Goal: Information Seeking & Learning: Learn about a topic

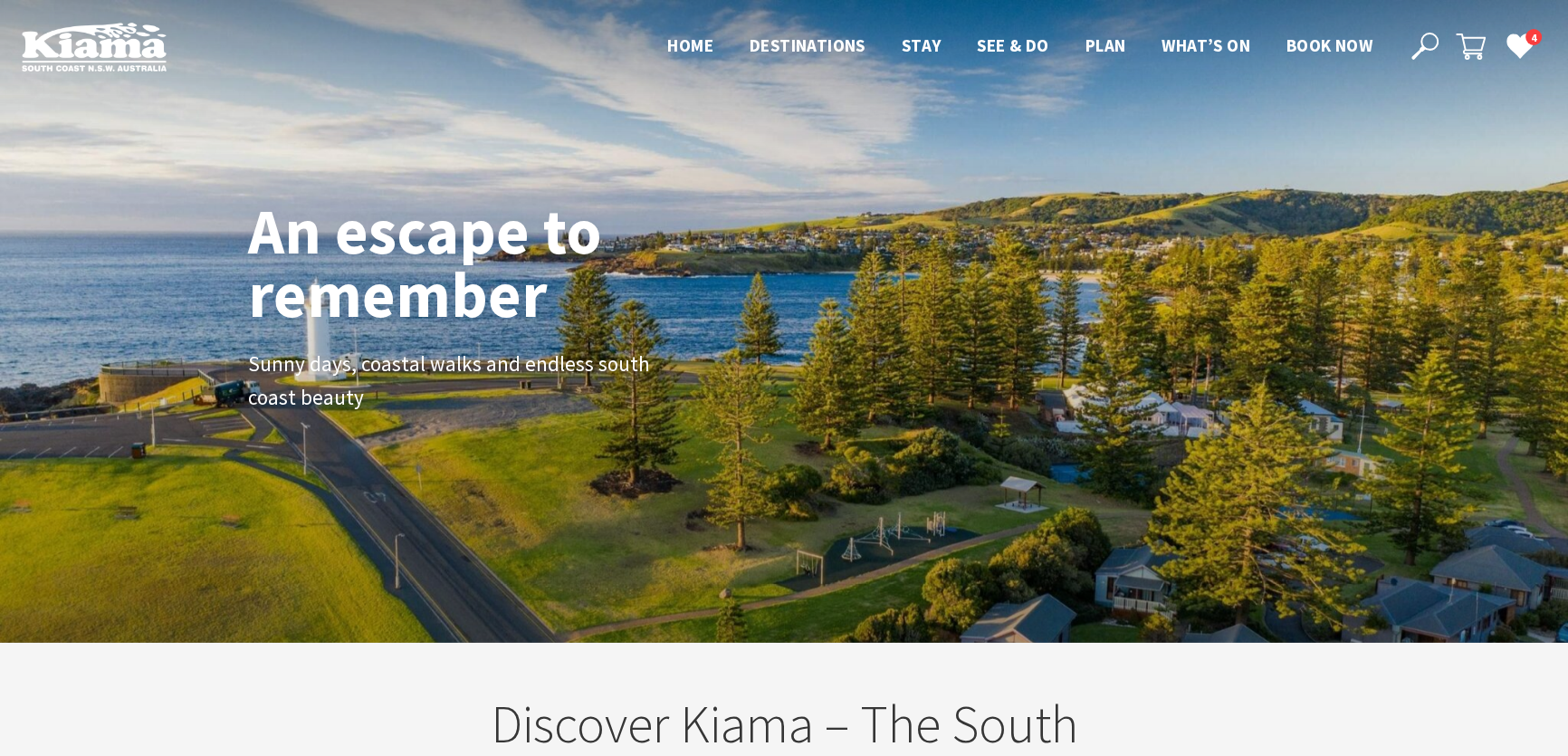
scroll to position [290, 1580]
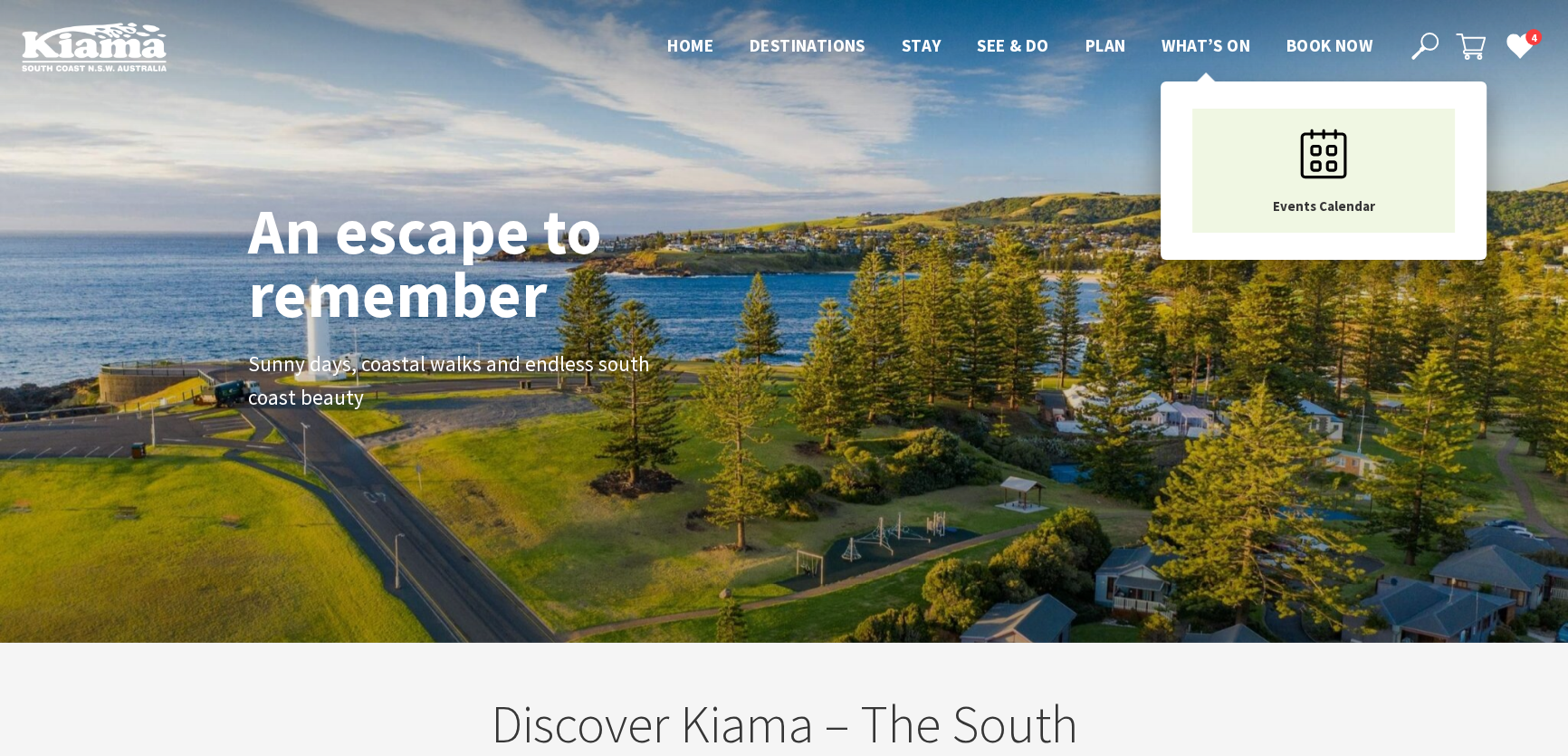
click at [1208, 44] on span "What’s On" at bounding box center [1206, 45] width 89 height 22
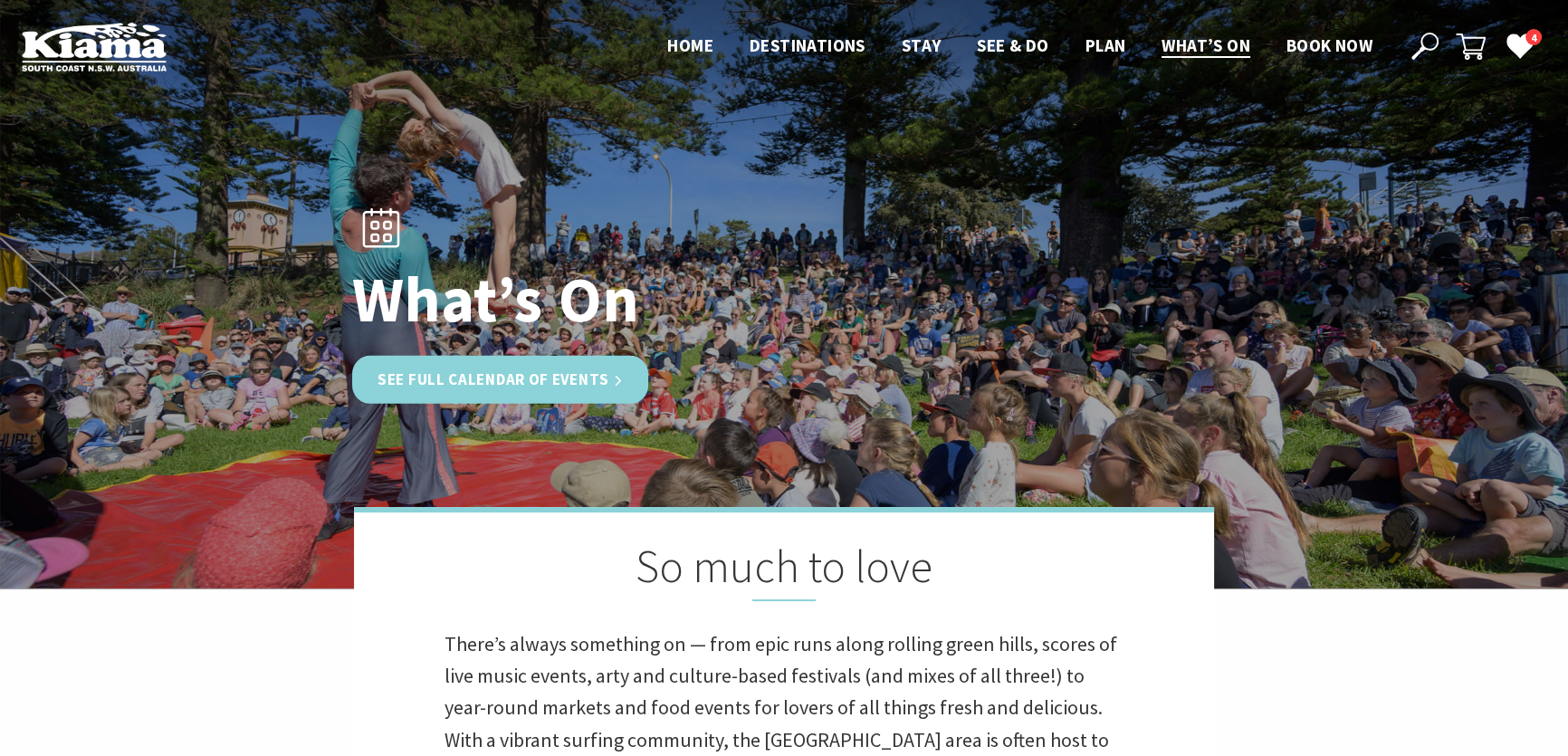
click at [612, 375] on link "See Full Calendar of Events" at bounding box center [500, 379] width 297 height 48
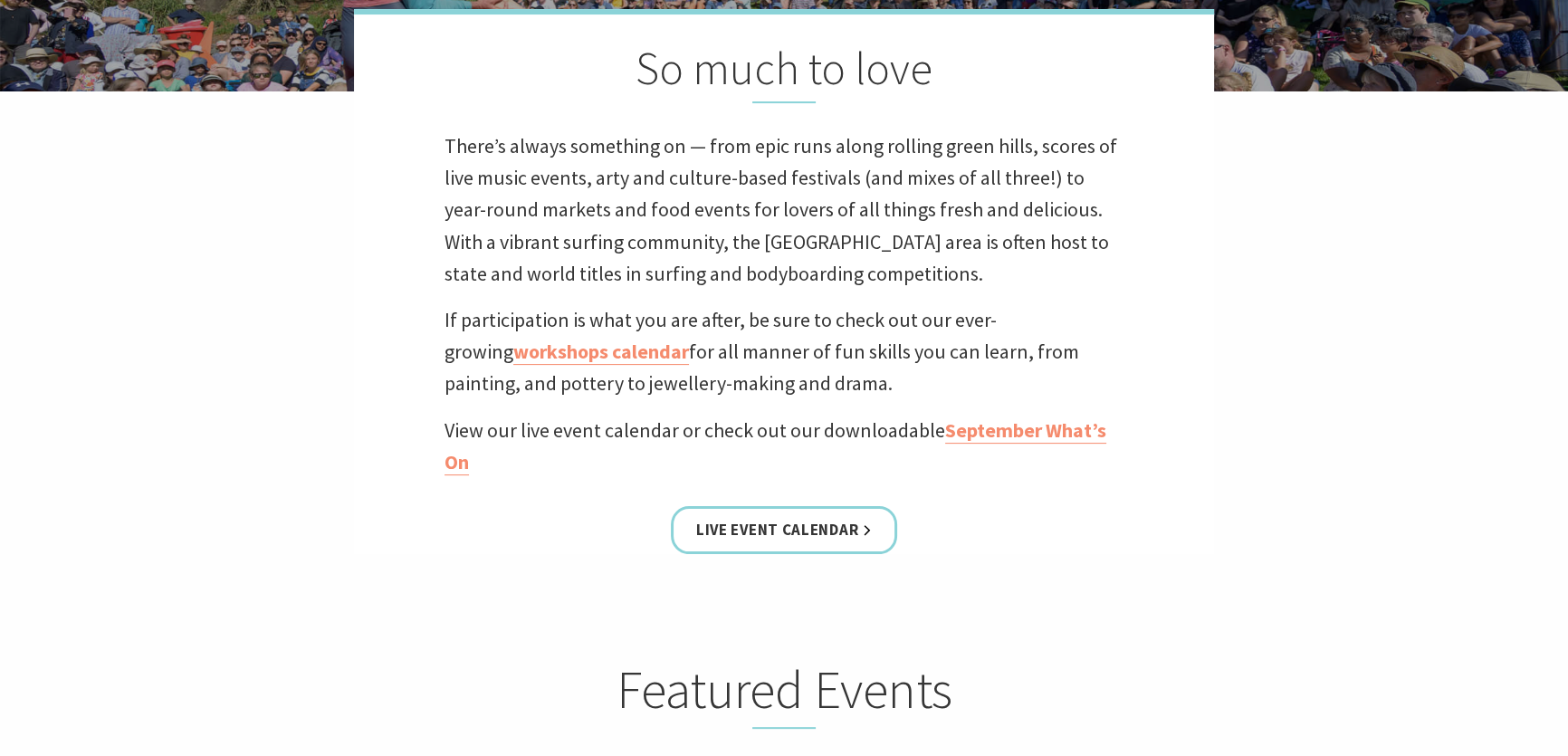
scroll to position [576, 0]
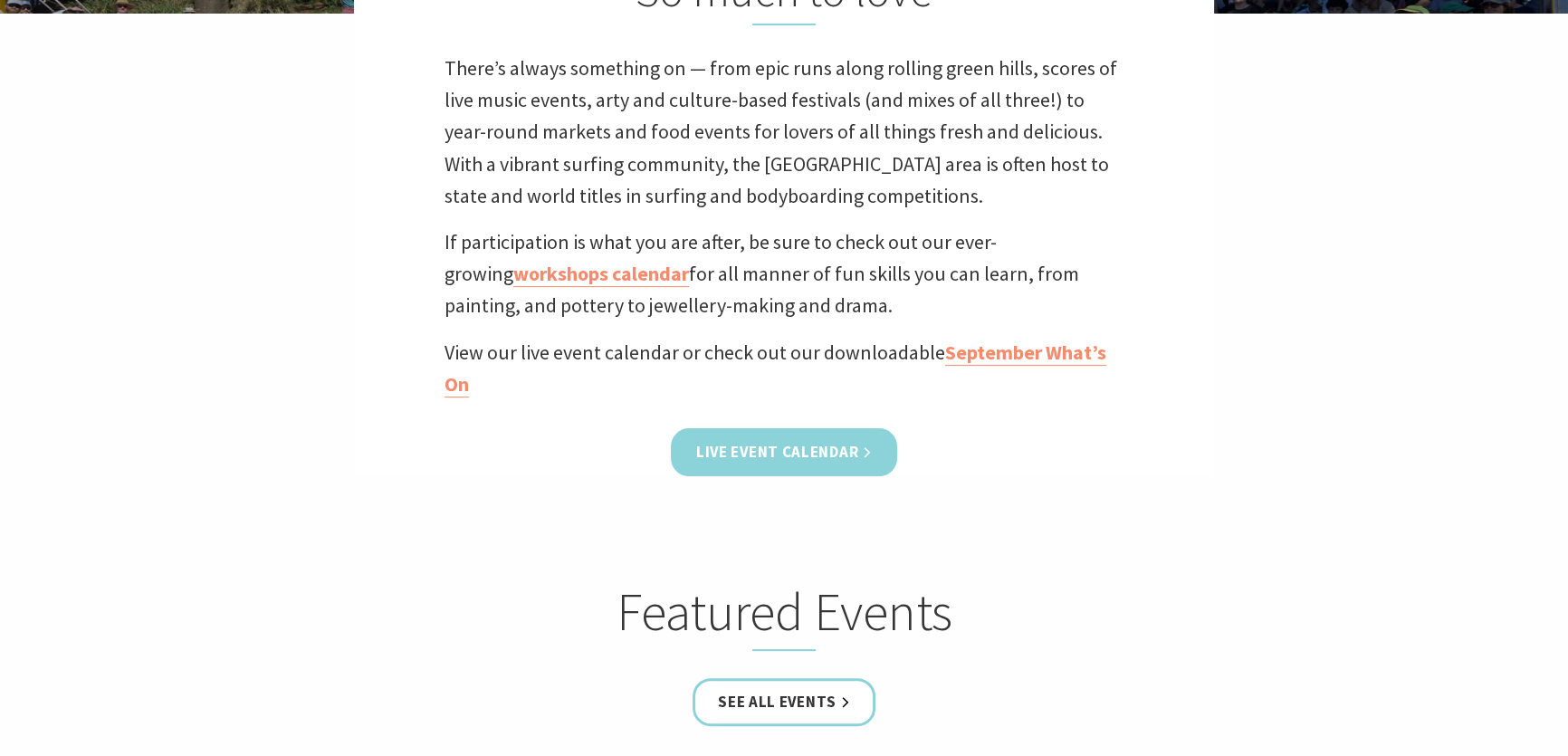
click at [748, 442] on link "Live Event Calendar" at bounding box center [784, 451] width 226 height 48
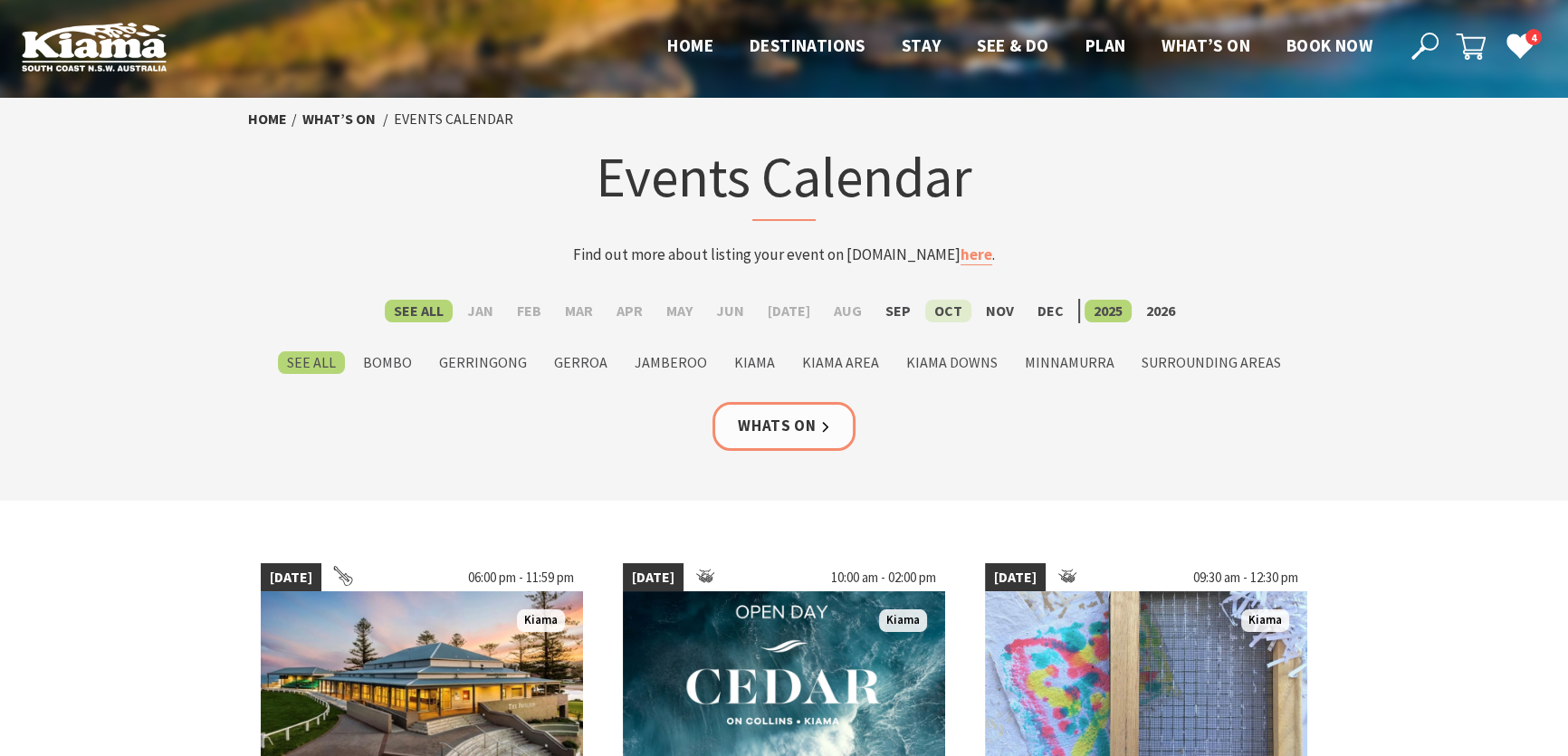
click at [944, 308] on label "Oct" at bounding box center [948, 310] width 46 height 23
click at [0, 0] on input "Oct" at bounding box center [0, 0] width 0 height 0
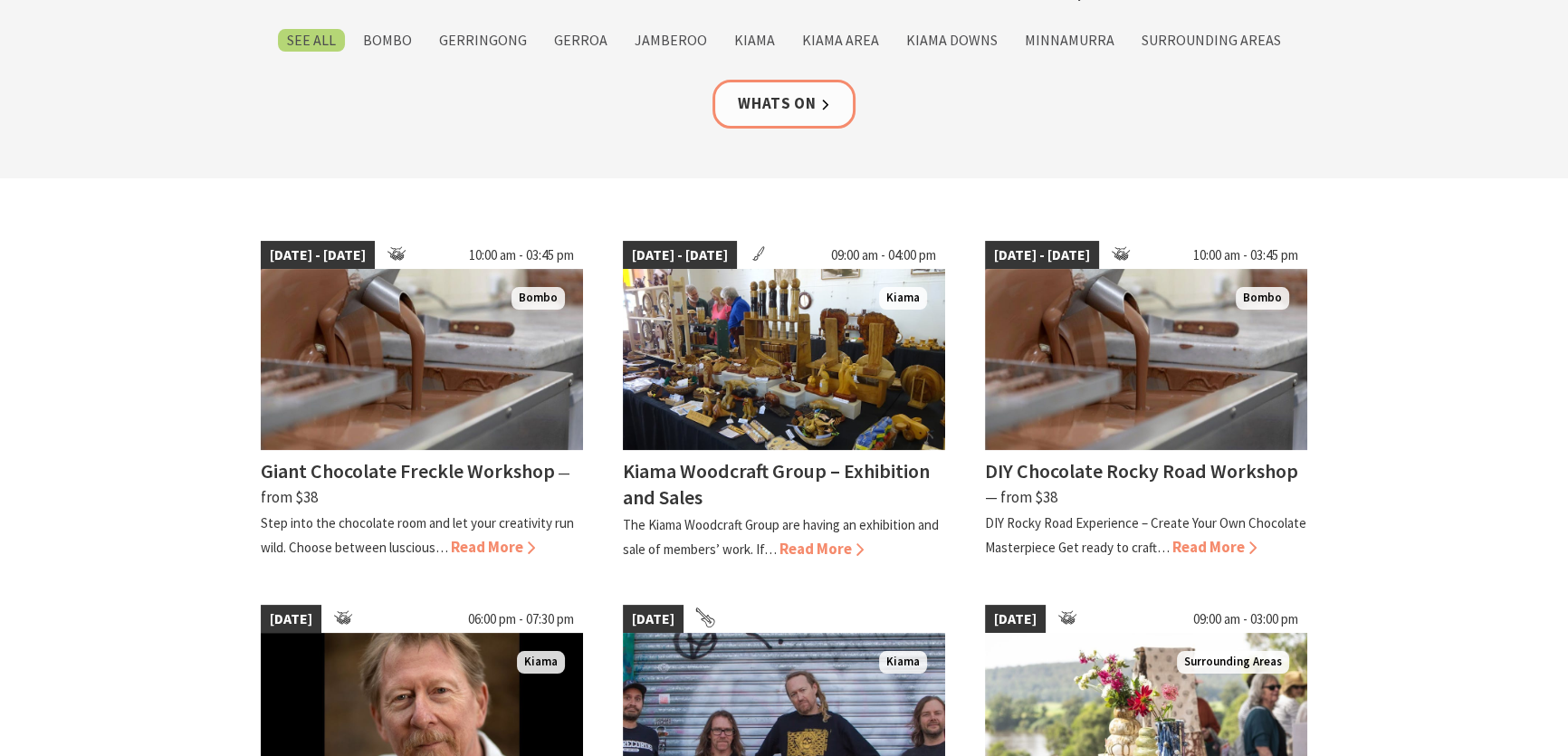
scroll to position [328, 0]
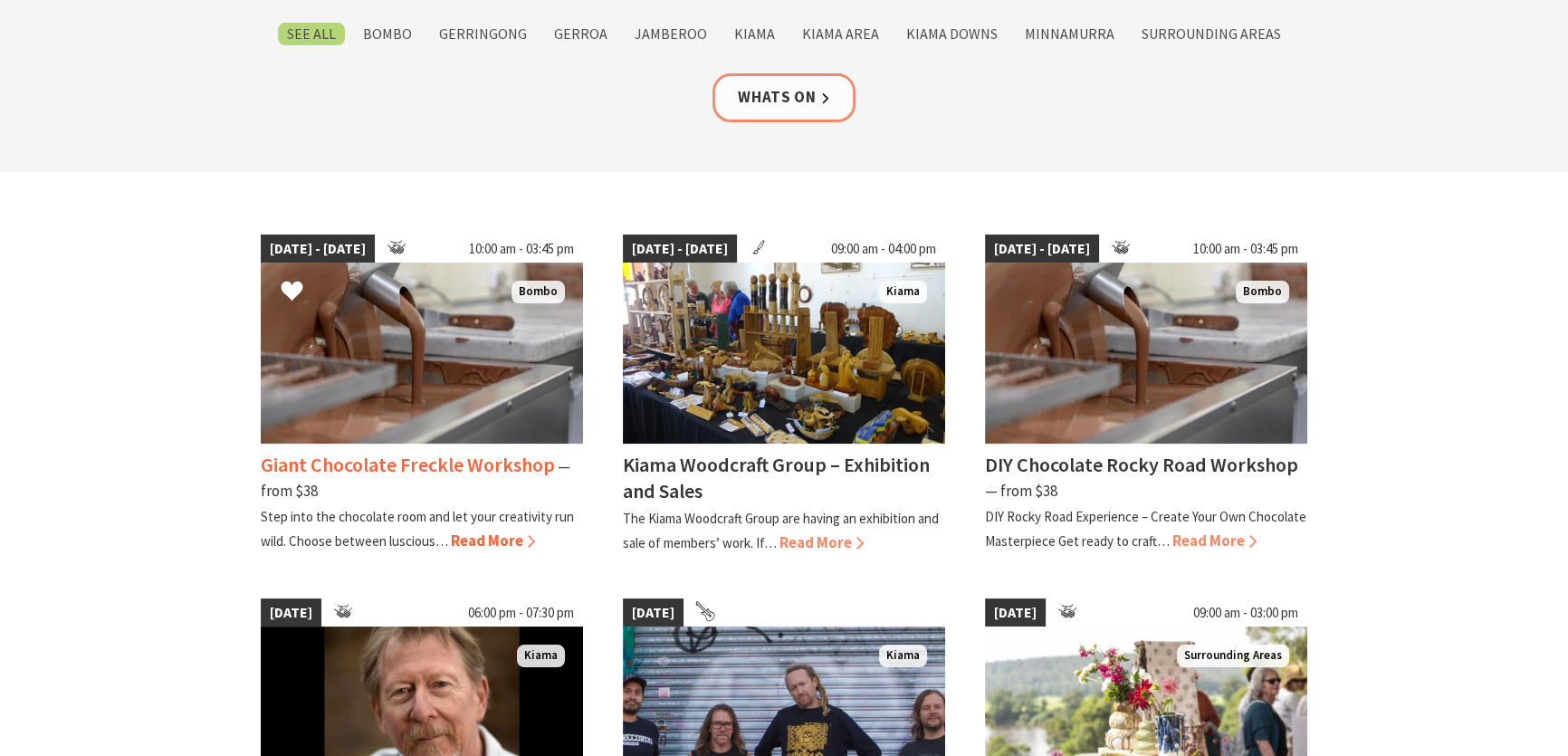
click at [471, 530] on span "Read More" at bounding box center [494, 539] width 84 height 20
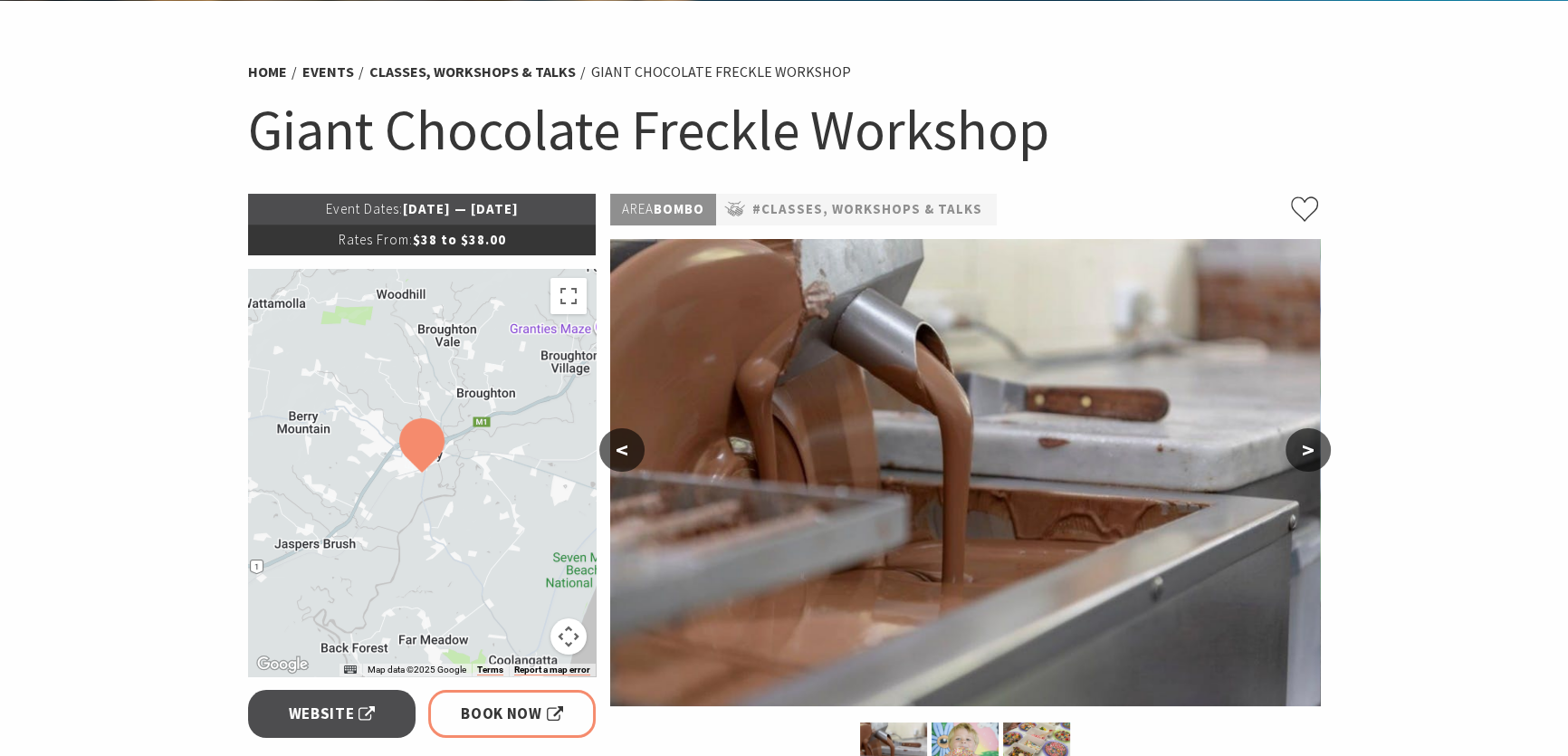
scroll to position [82, 0]
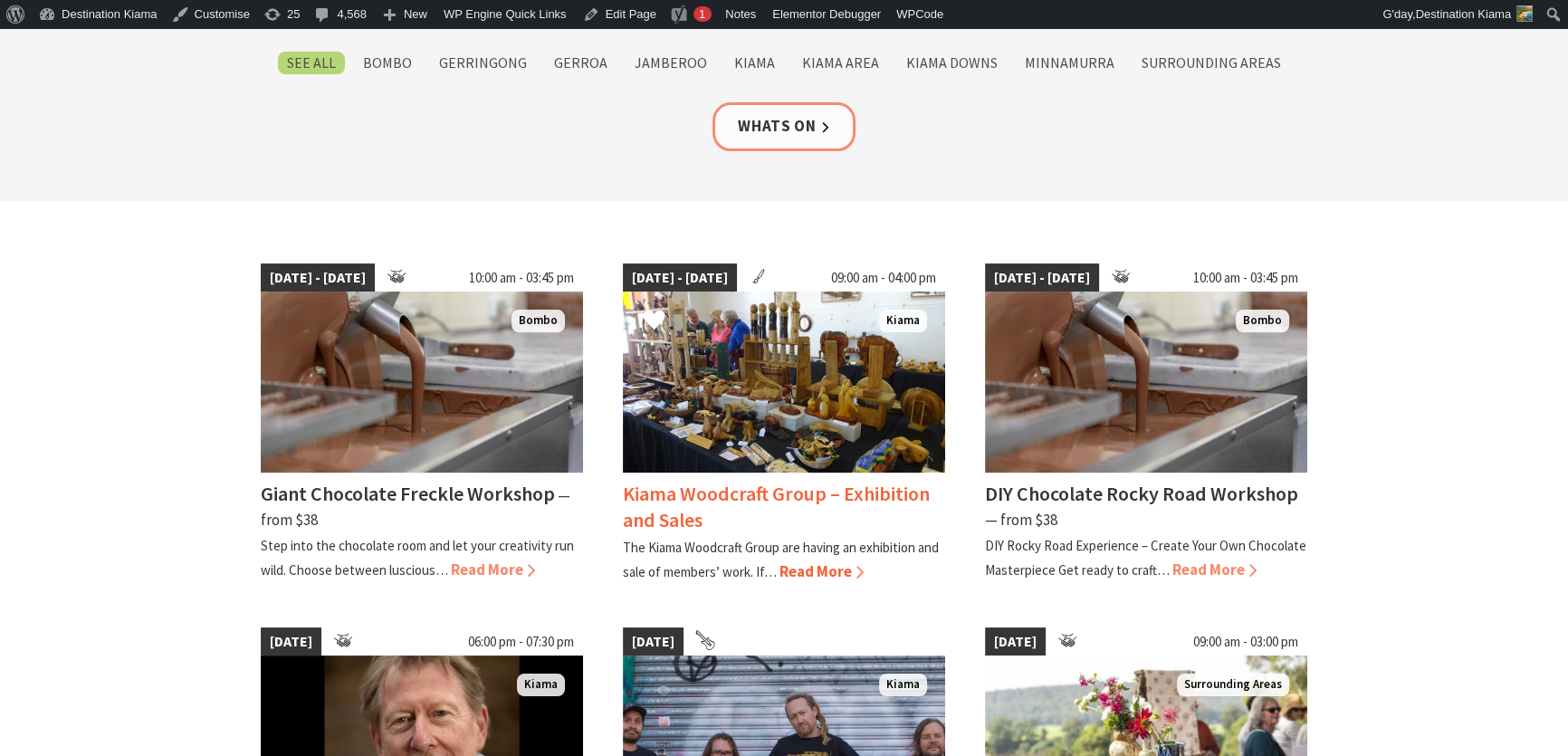
scroll to position [411, 0]
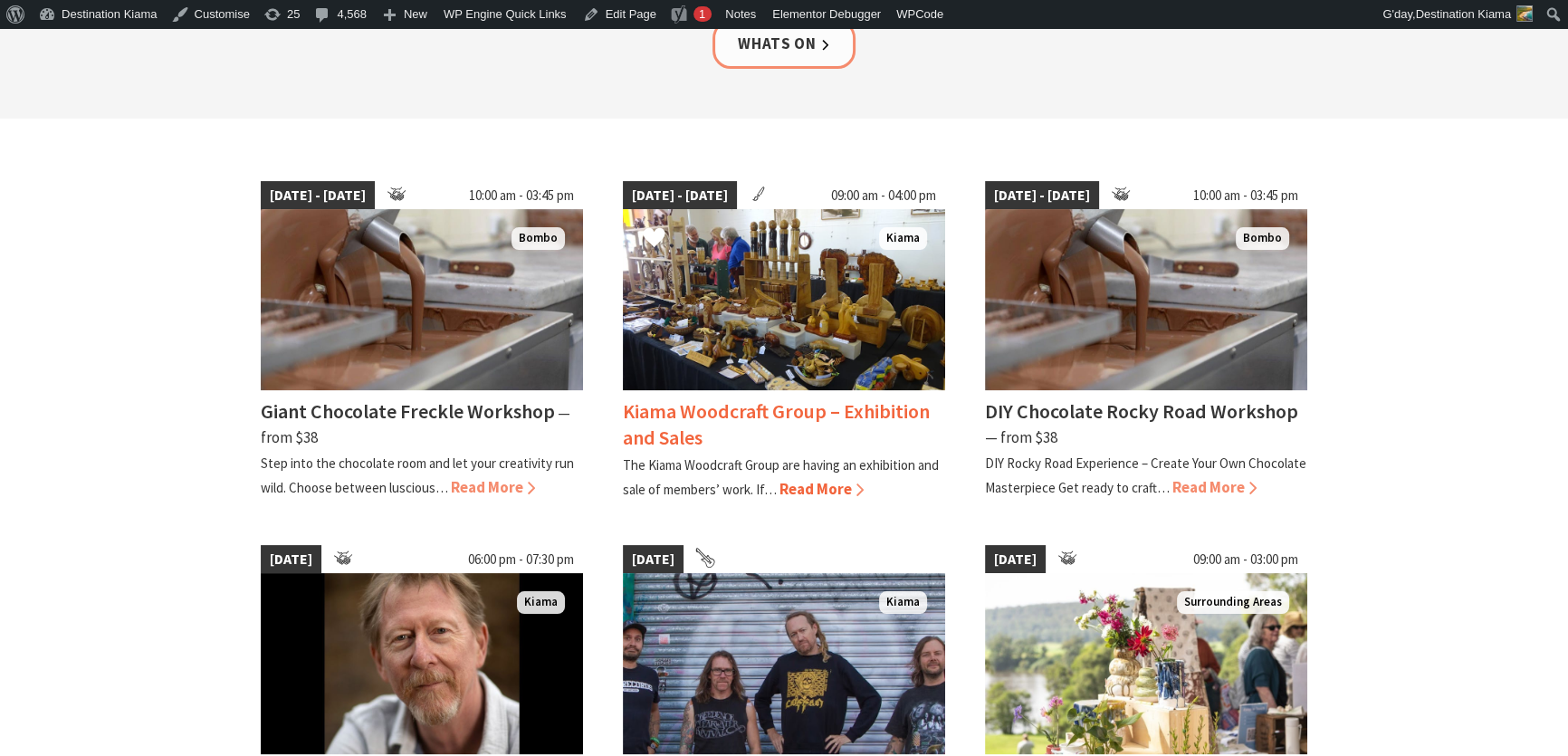
click at [796, 491] on span "Read More" at bounding box center [822, 488] width 84 height 20
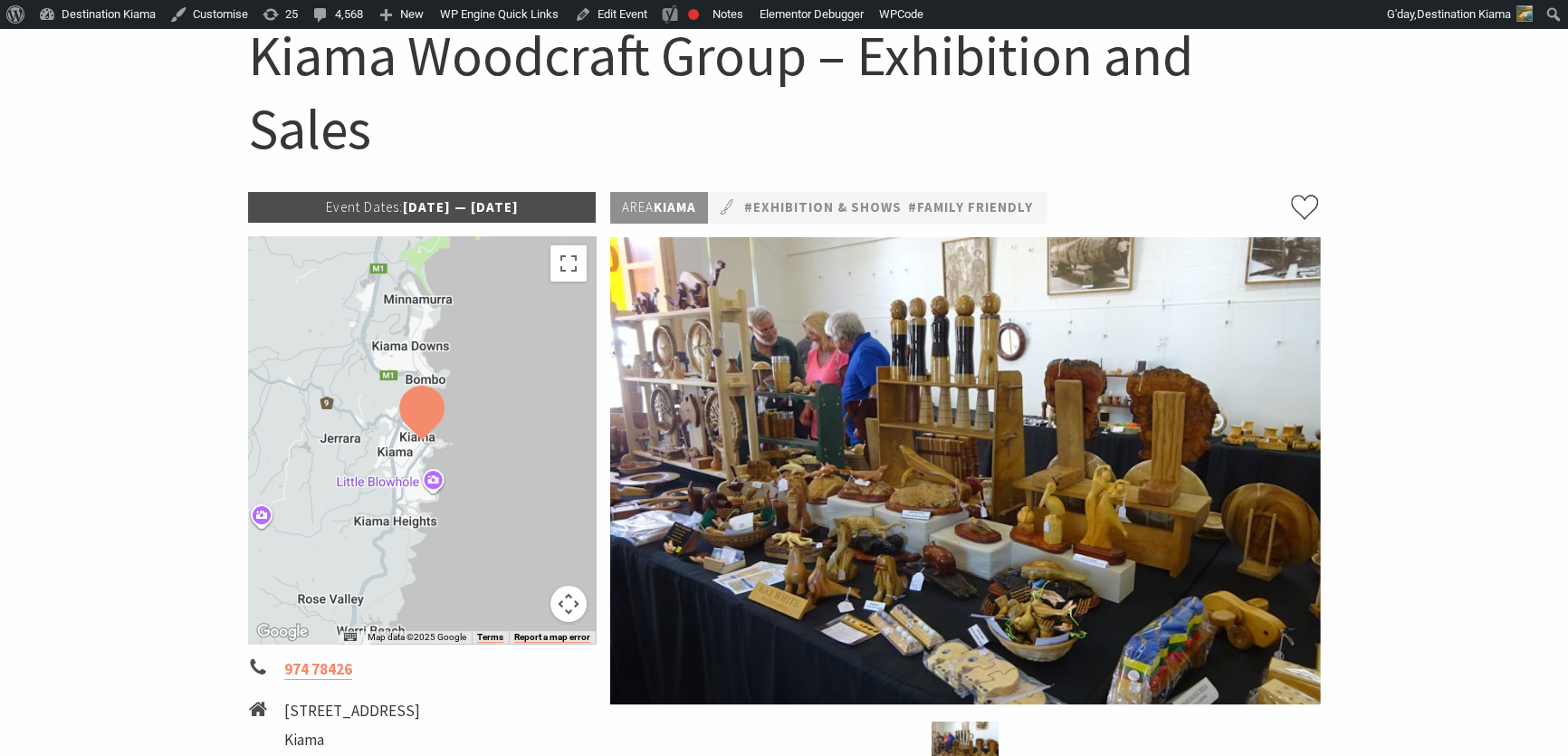
scroll to position [164, 0]
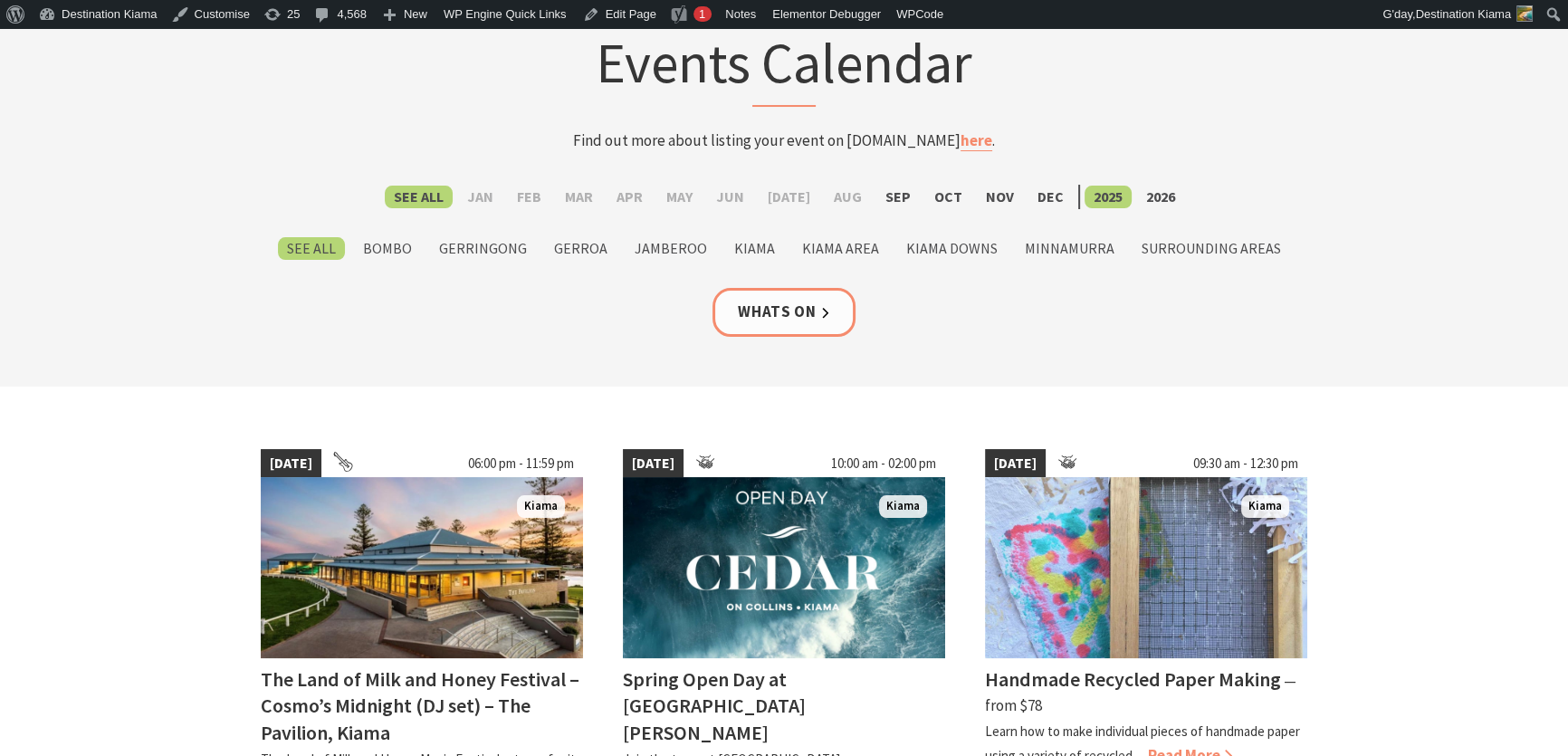
scroll to position [82, 0]
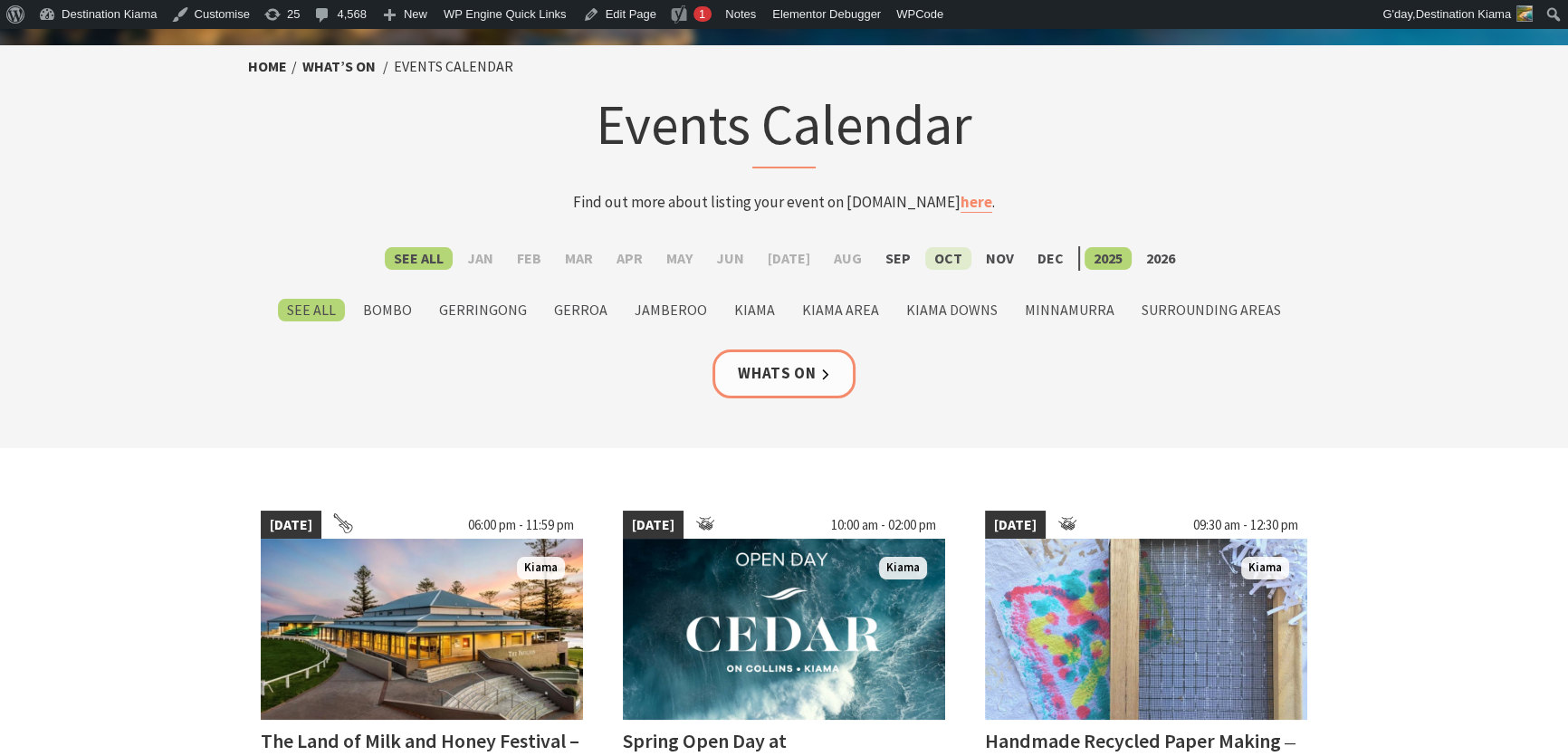
click at [930, 264] on label "Oct" at bounding box center [948, 258] width 46 height 23
click at [0, 0] on input "Oct" at bounding box center [0, 0] width 0 height 0
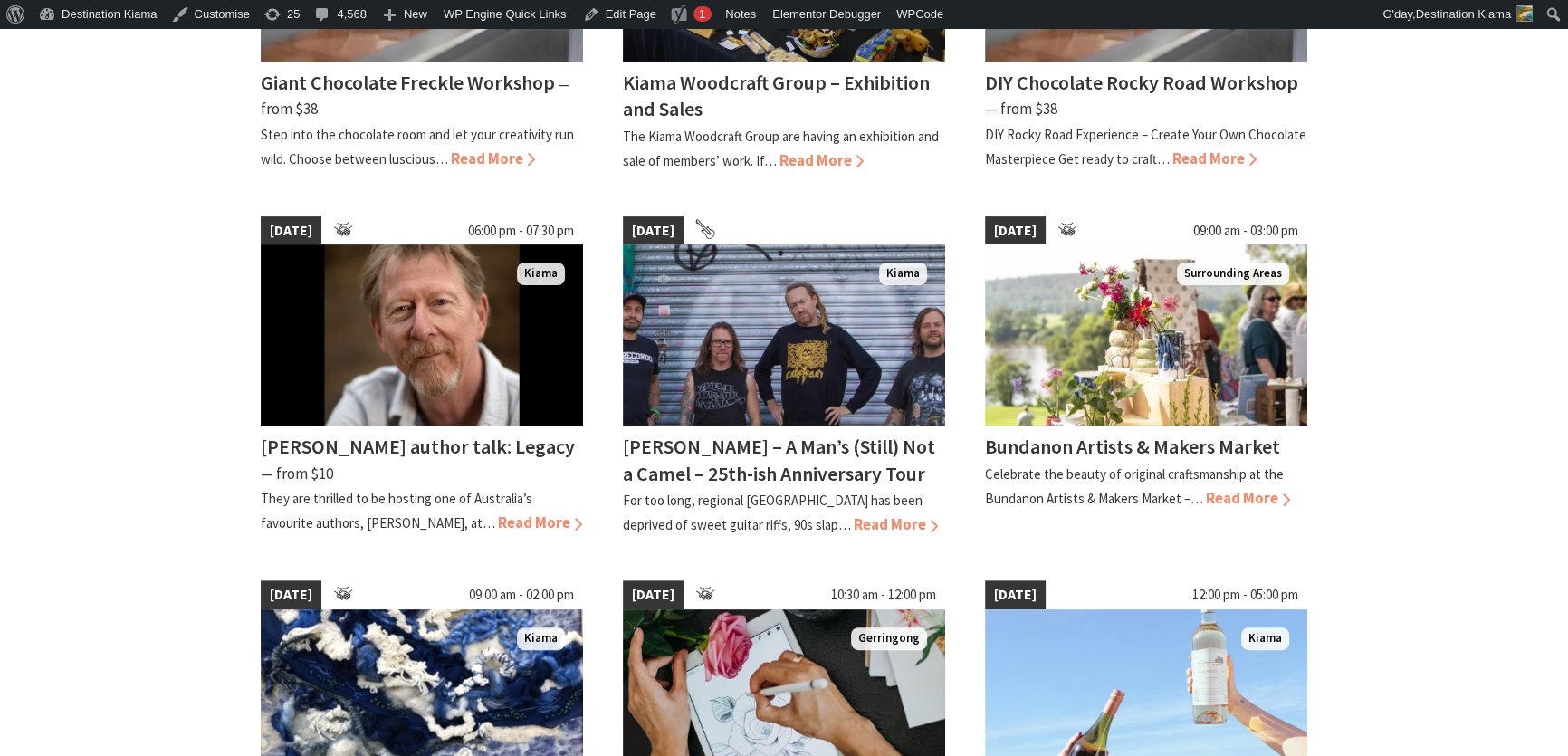
scroll to position [740, 0]
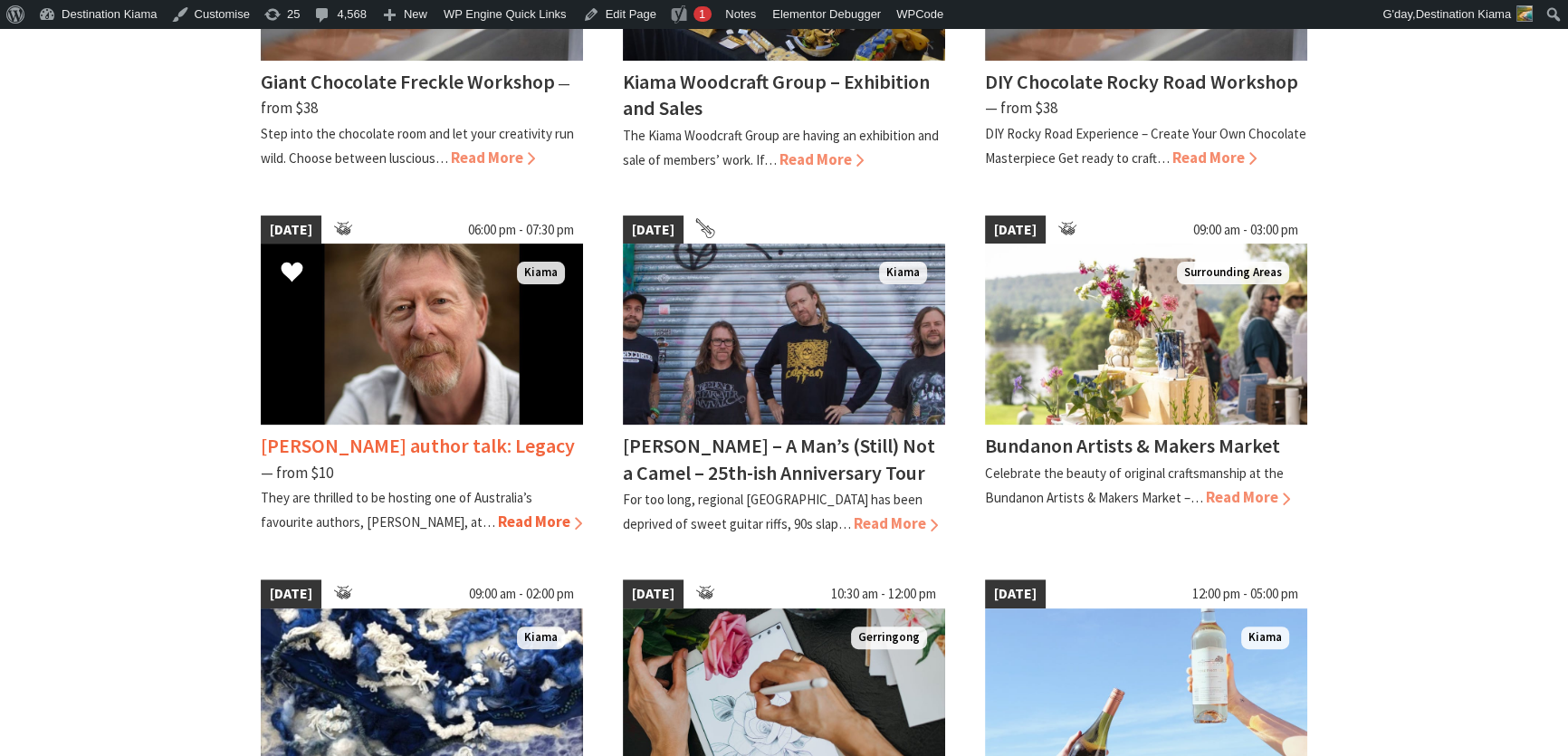
click at [498, 521] on span "Read More" at bounding box center [540, 521] width 84 height 20
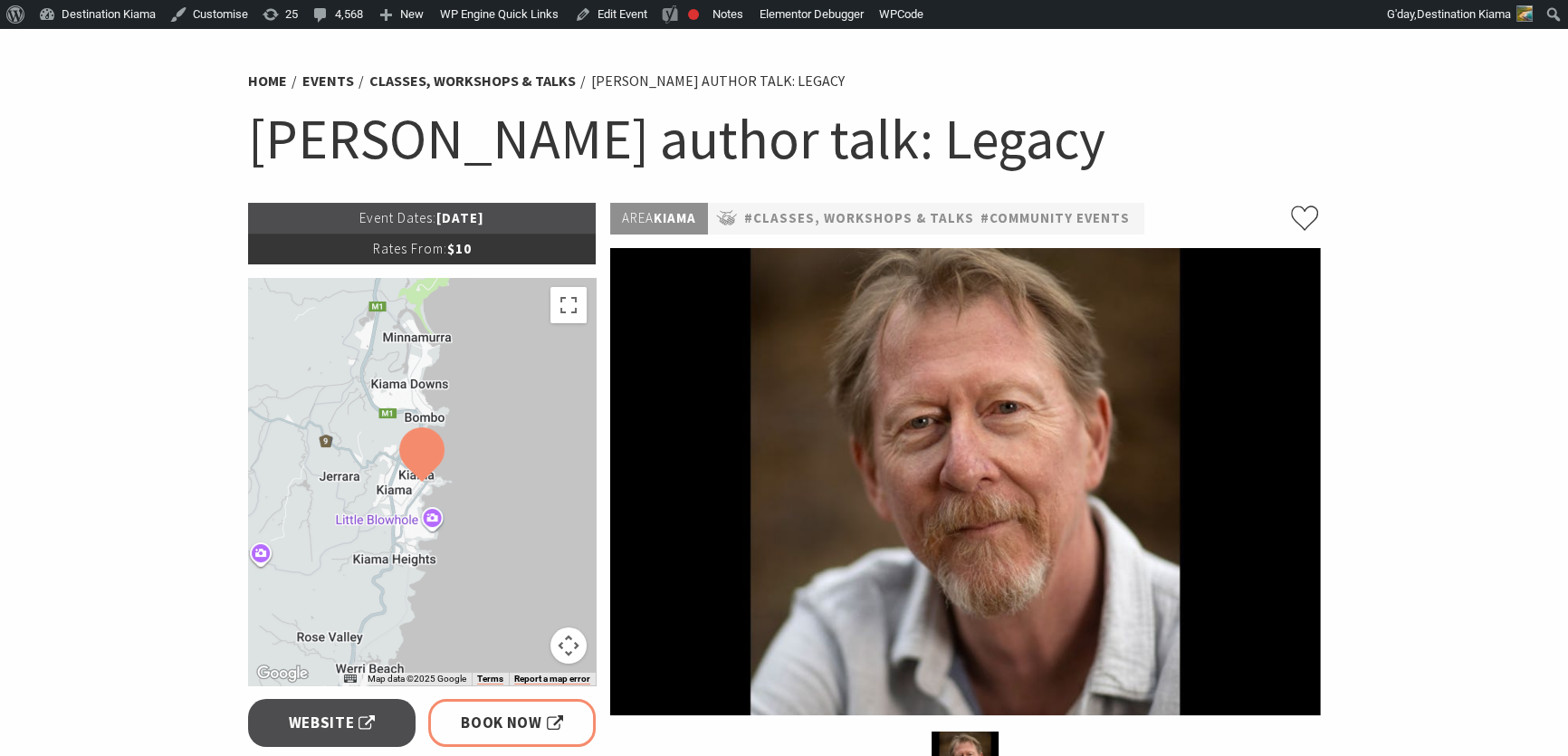
scroll to position [82, 0]
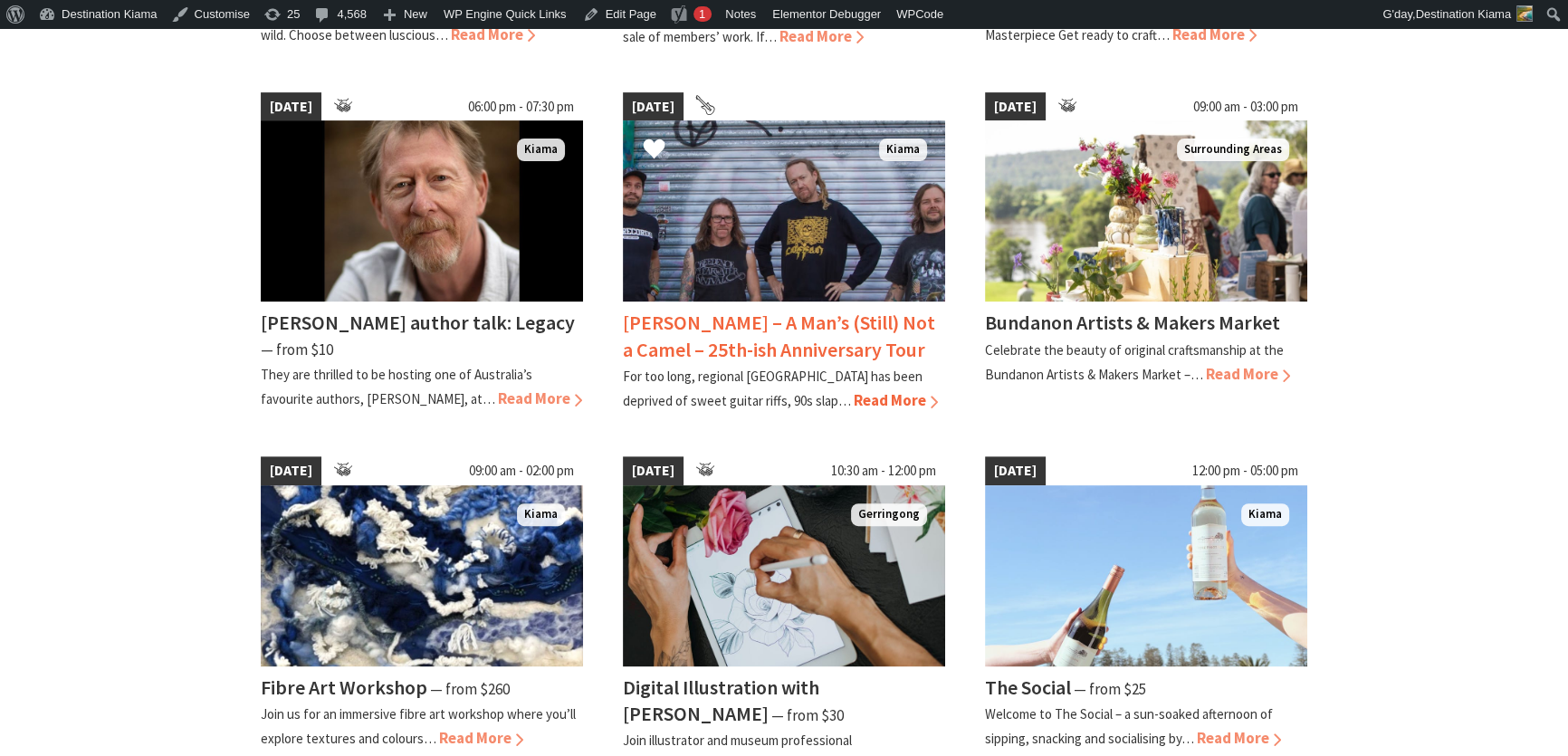
scroll to position [905, 0]
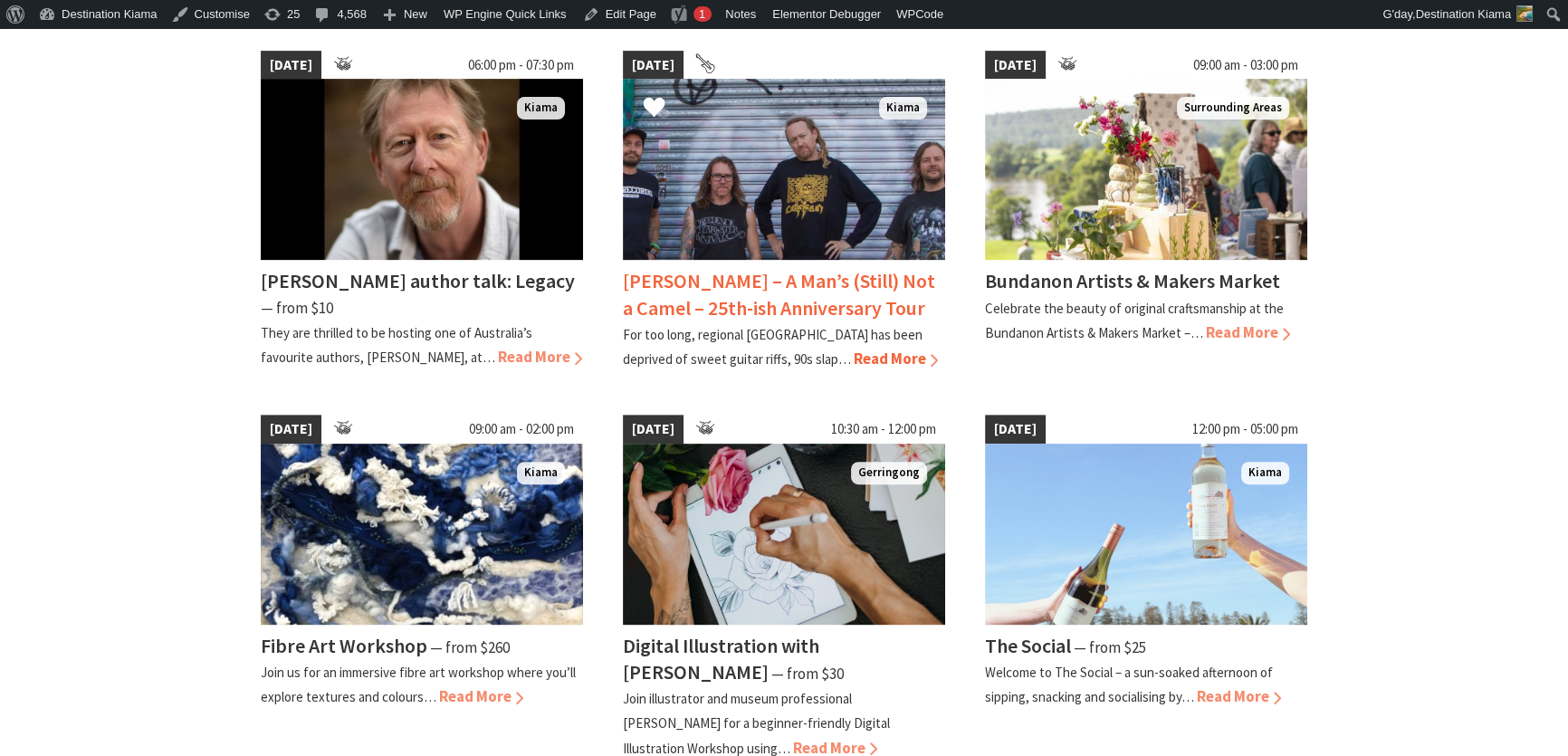
click at [854, 352] on span "Read More" at bounding box center [896, 358] width 84 height 20
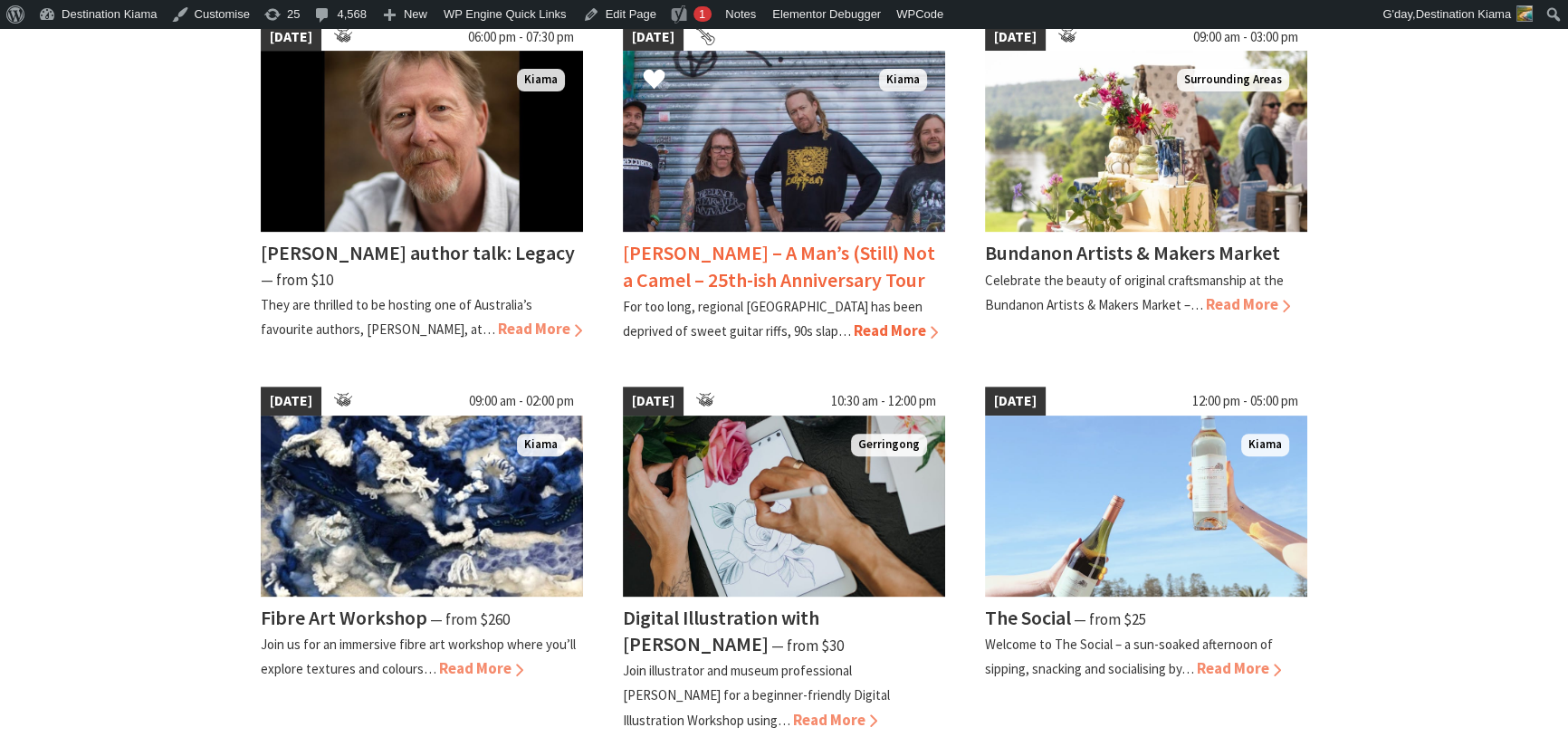
scroll to position [905, 0]
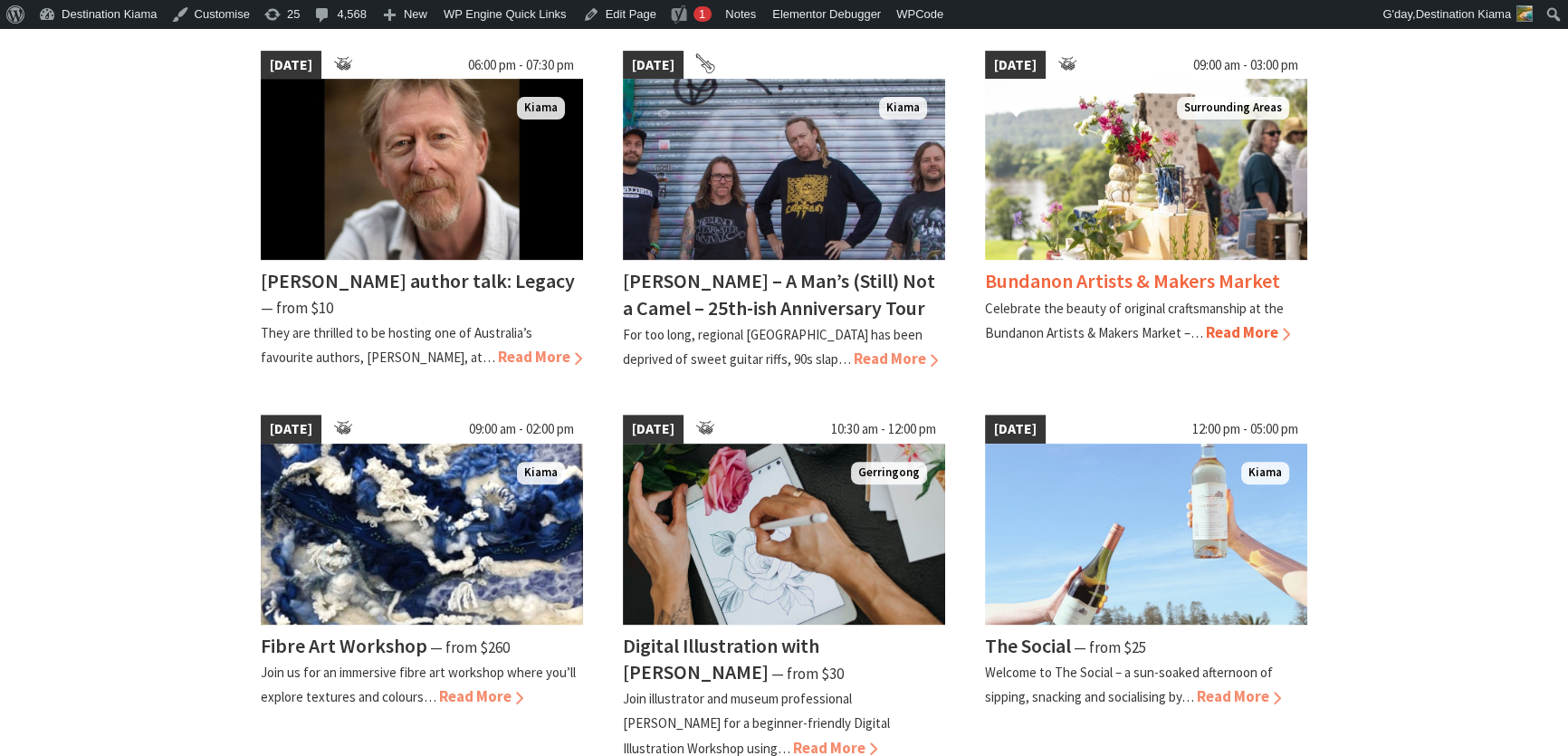
click at [1228, 326] on span "Read More" at bounding box center [1248, 332] width 84 height 20
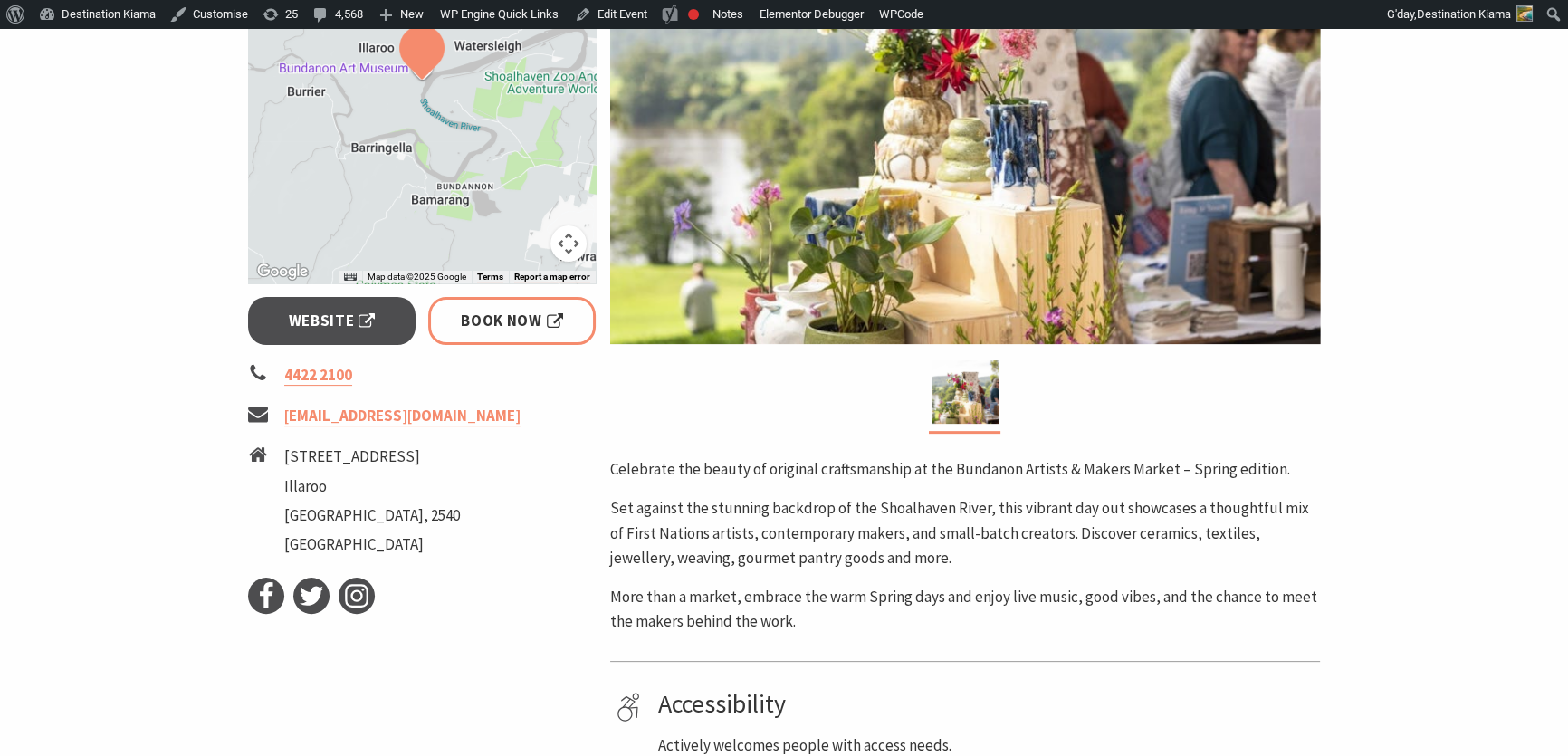
scroll to position [493, 0]
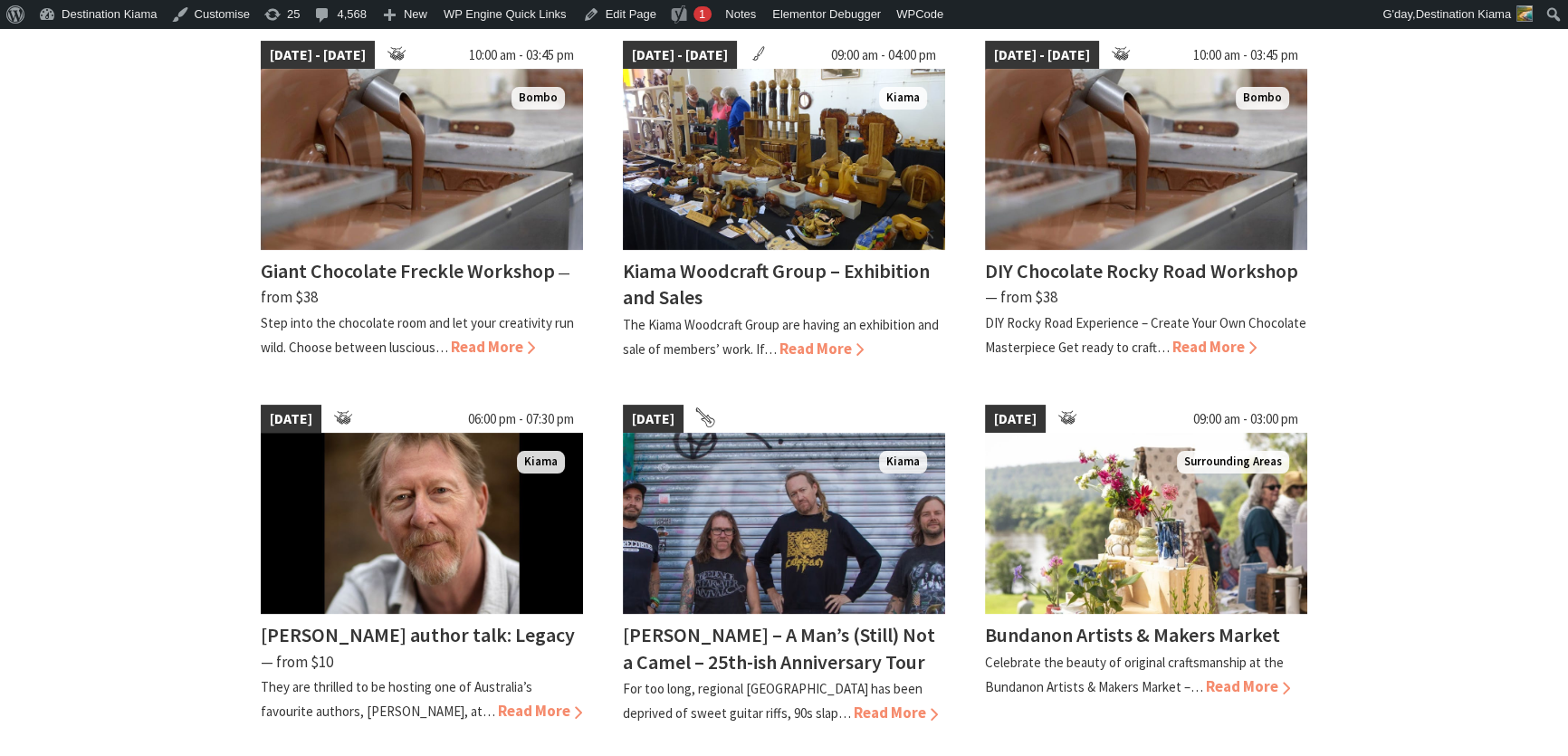
scroll to position [328, 0]
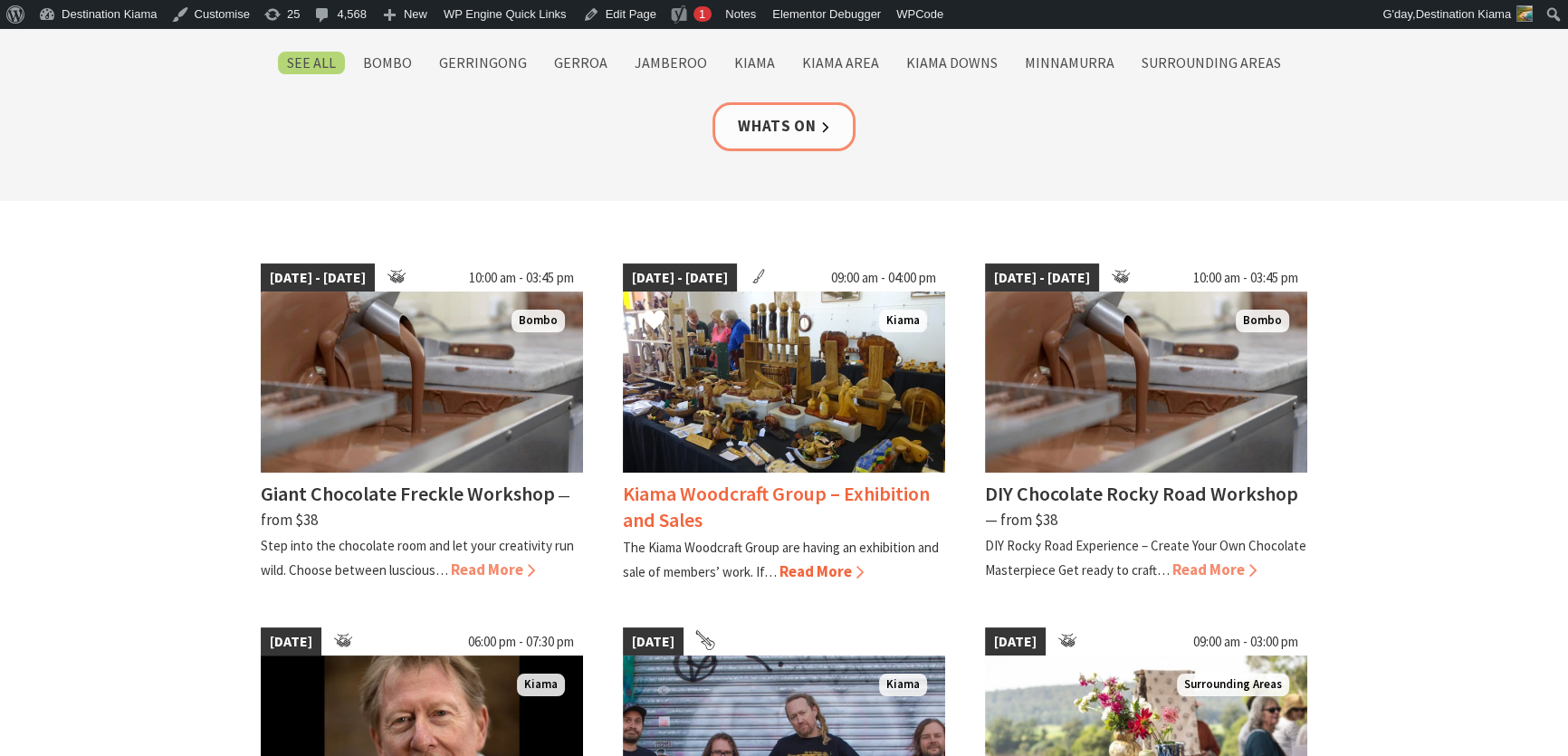
click at [732, 409] on img at bounding box center [784, 382] width 323 height 181
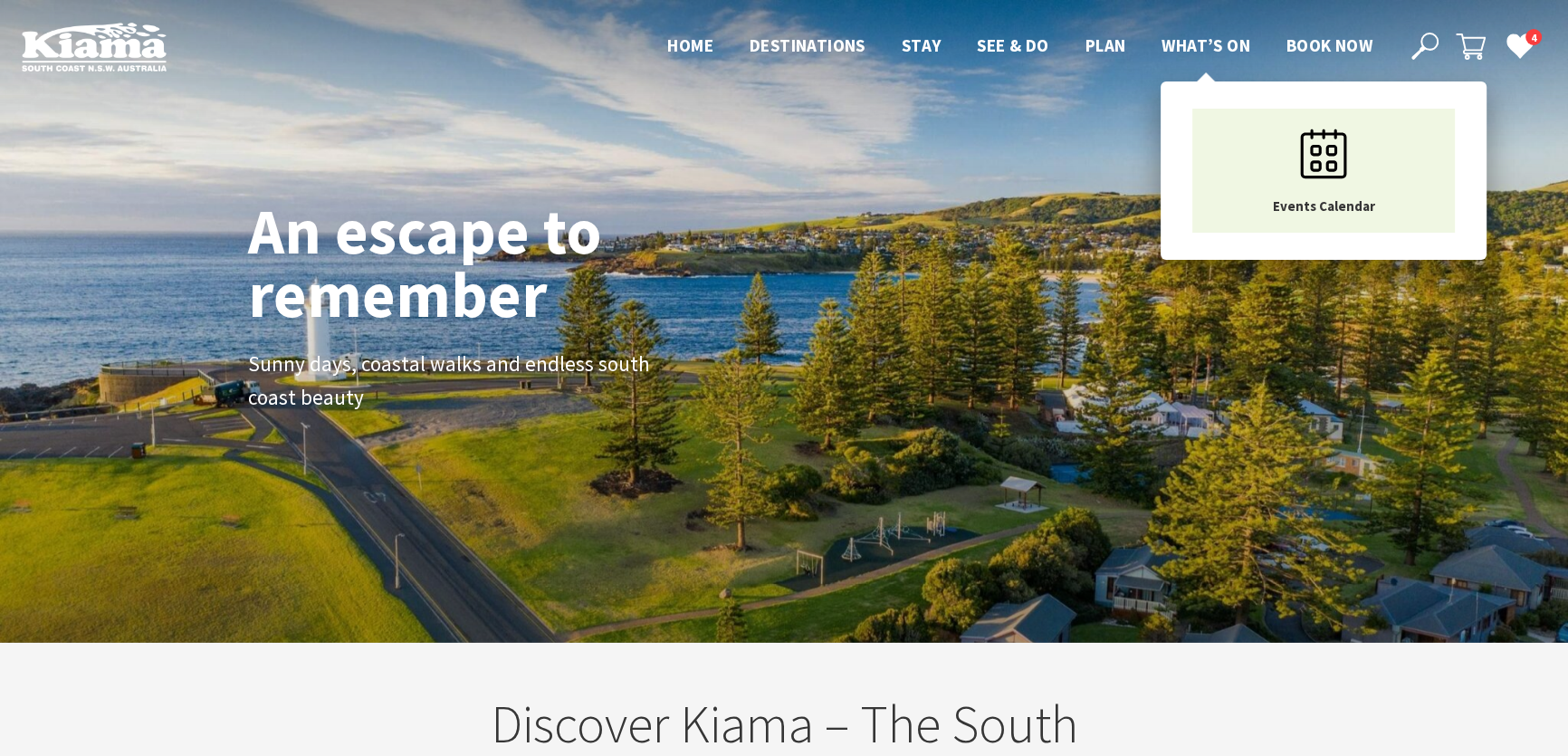
click at [1174, 37] on span "What’s On" at bounding box center [1206, 45] width 89 height 22
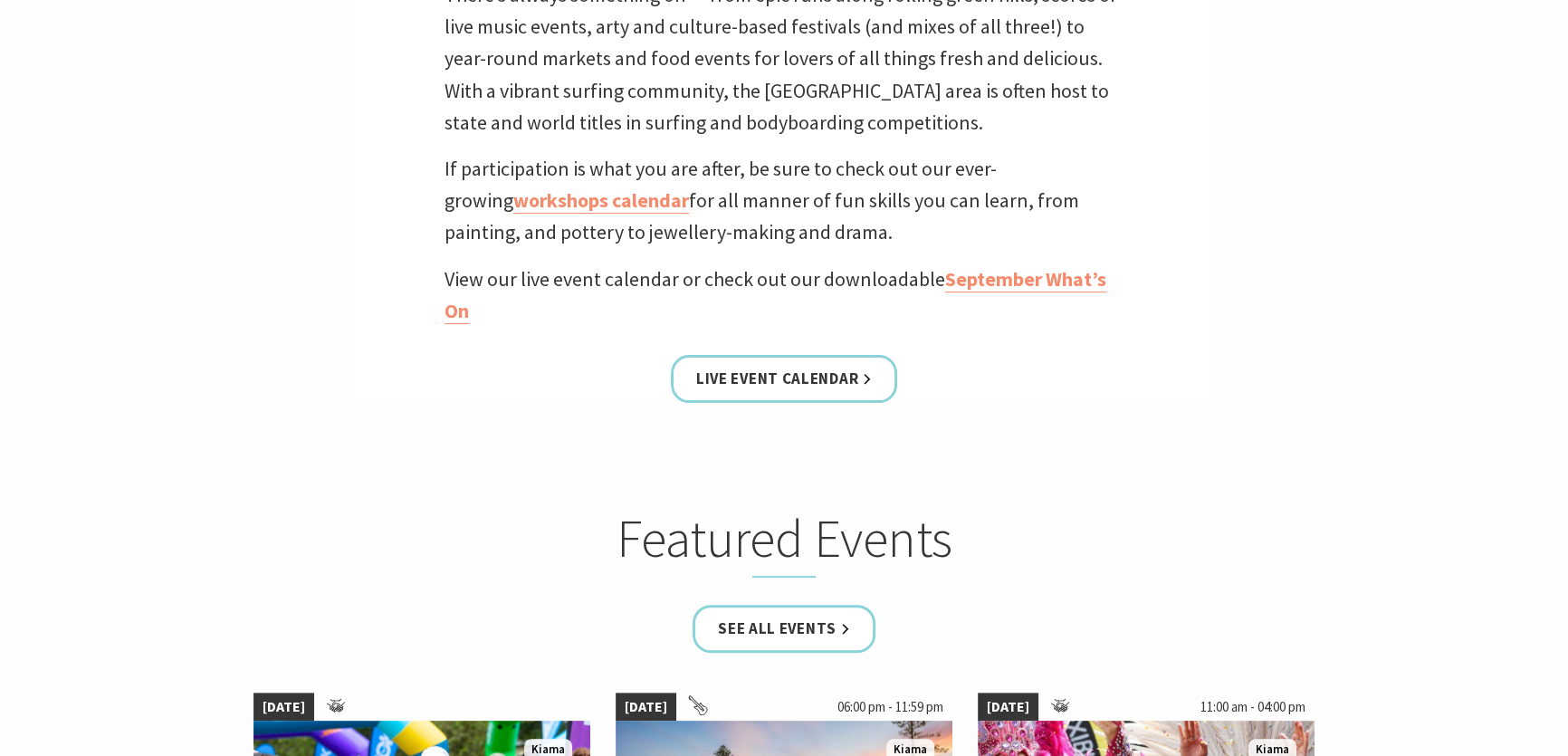
scroll to position [658, 0]
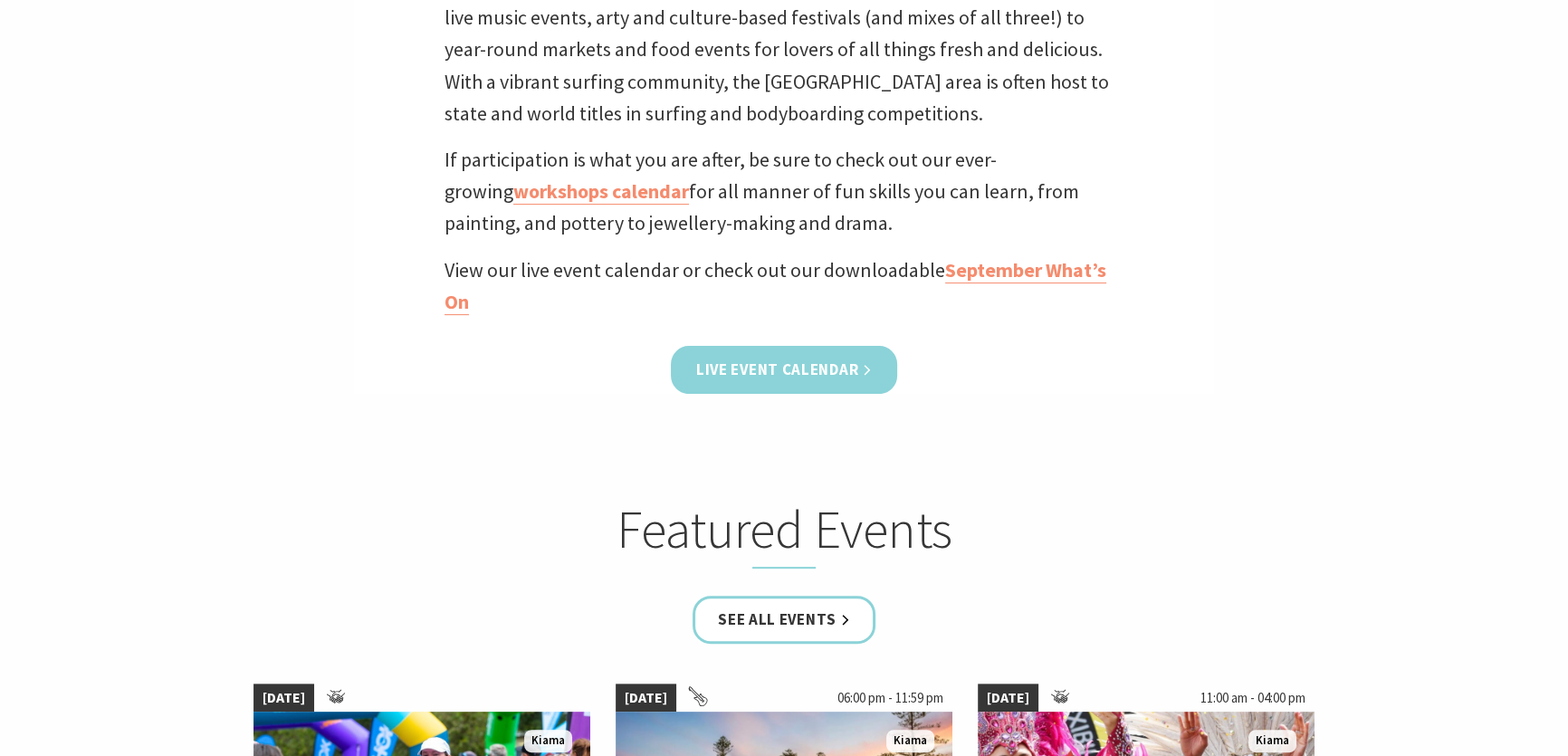
click at [803, 362] on link "Live Event Calendar" at bounding box center [784, 370] width 226 height 48
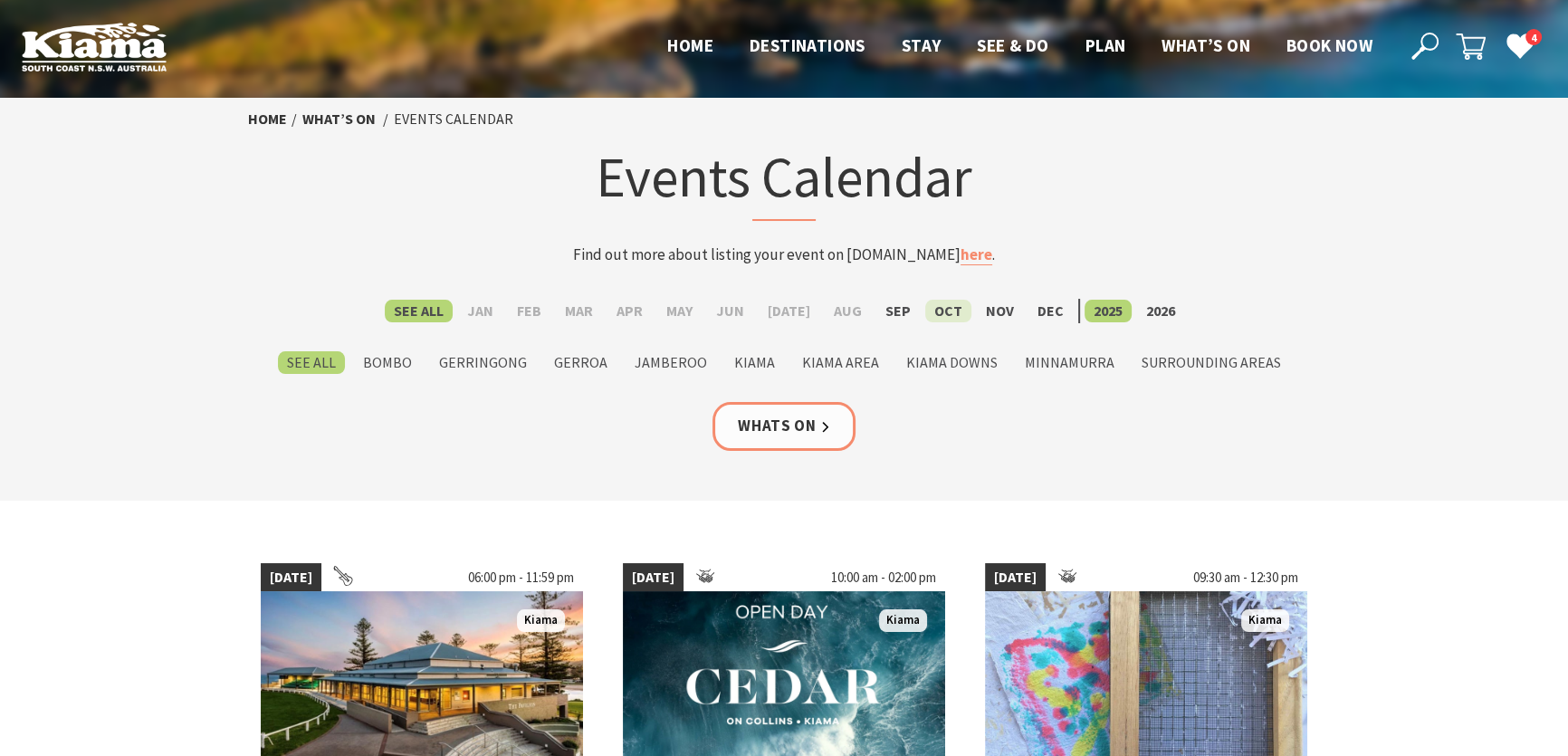
click at [925, 311] on label "Oct" at bounding box center [948, 310] width 46 height 23
click at [0, 0] on input "Oct" at bounding box center [0, 0] width 0 height 0
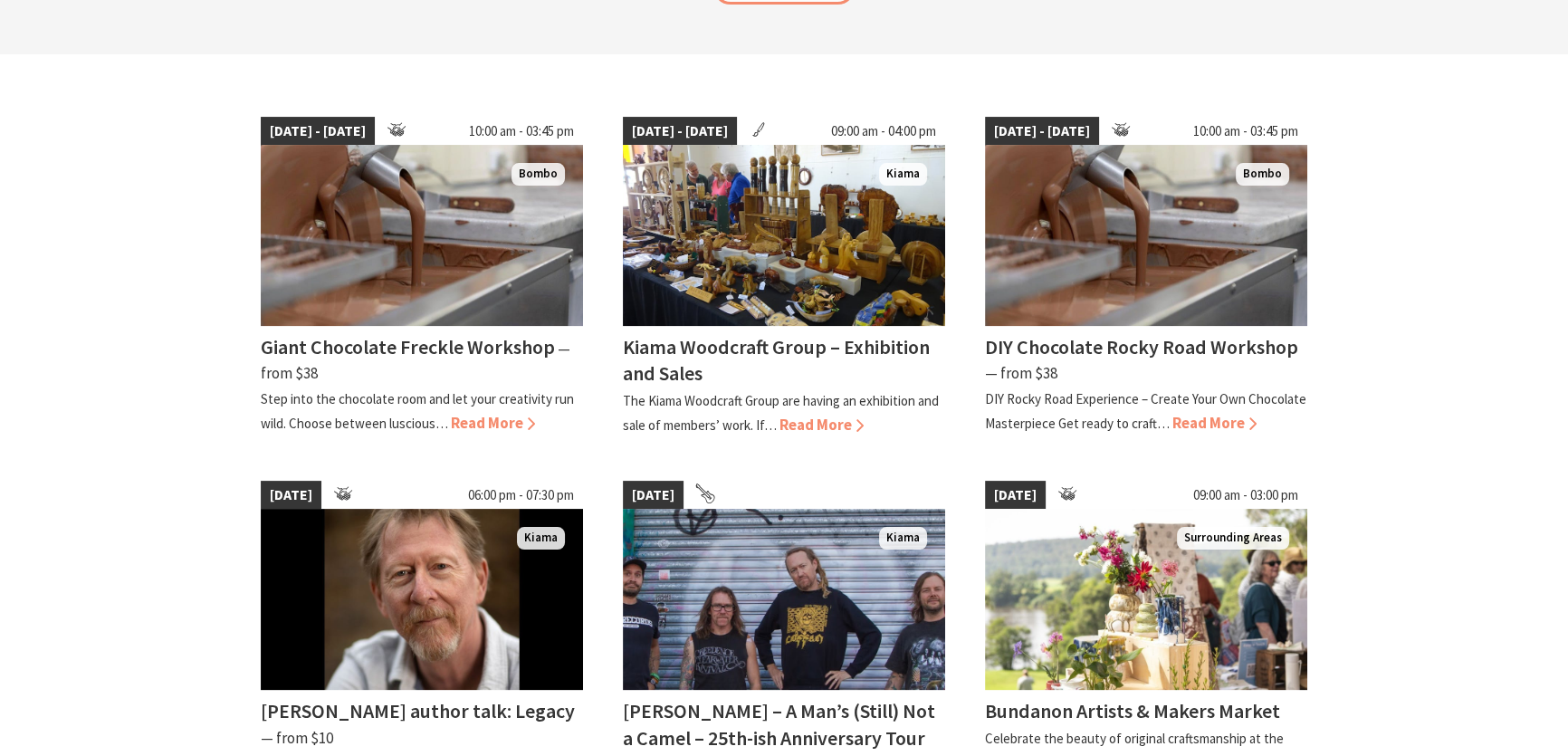
scroll to position [411, 0]
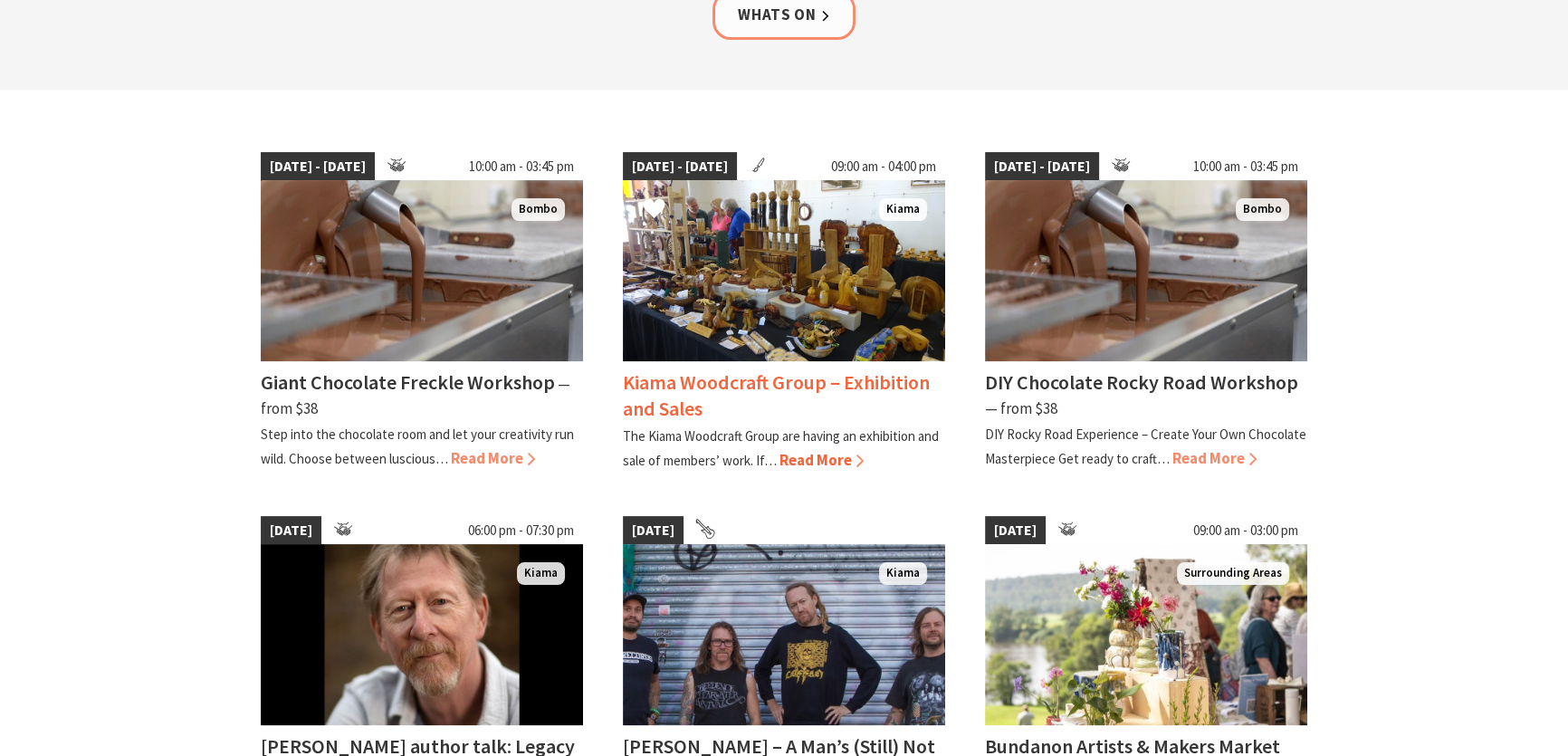
click at [782, 269] on img at bounding box center [784, 270] width 323 height 181
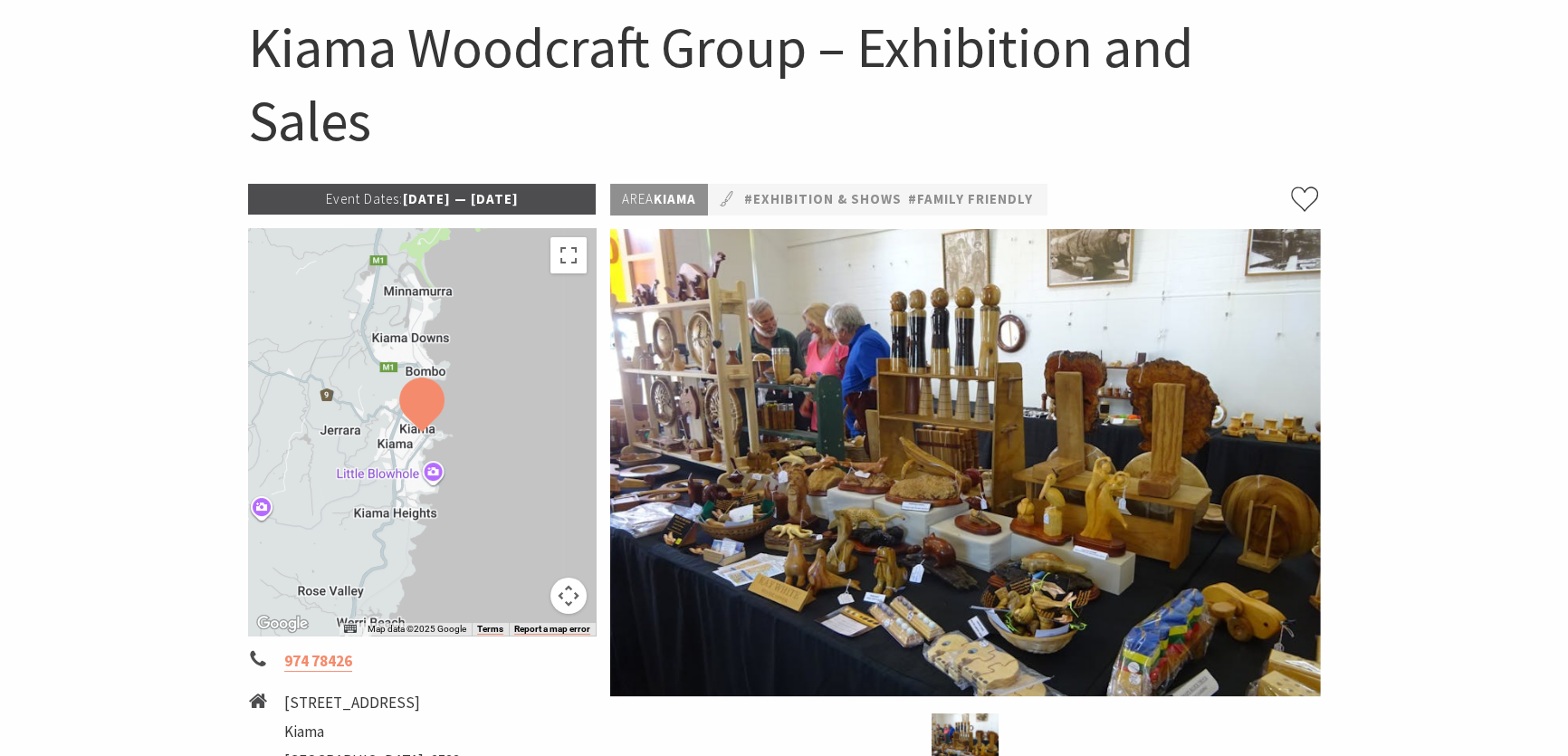
scroll to position [164, 0]
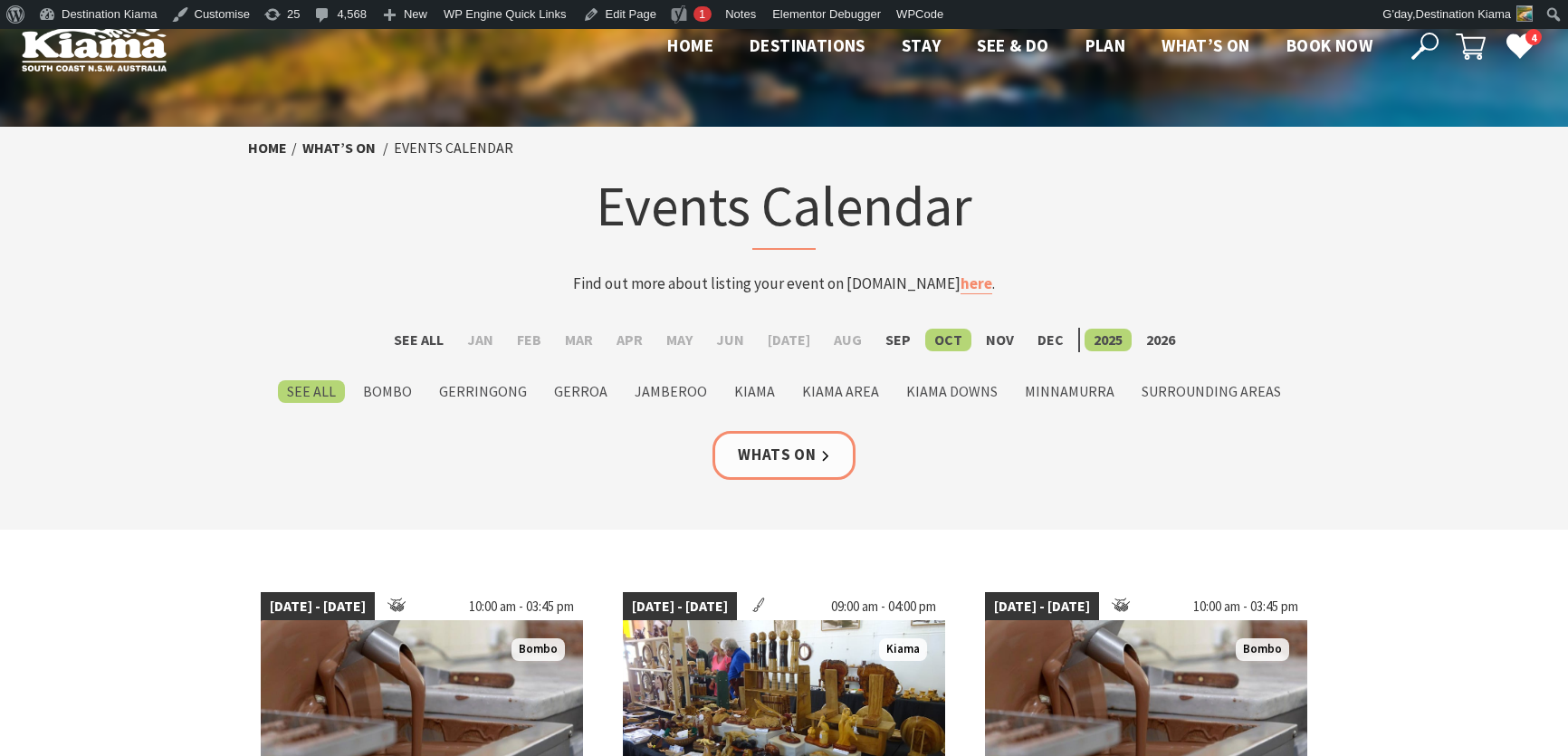
scroll to position [411, 0]
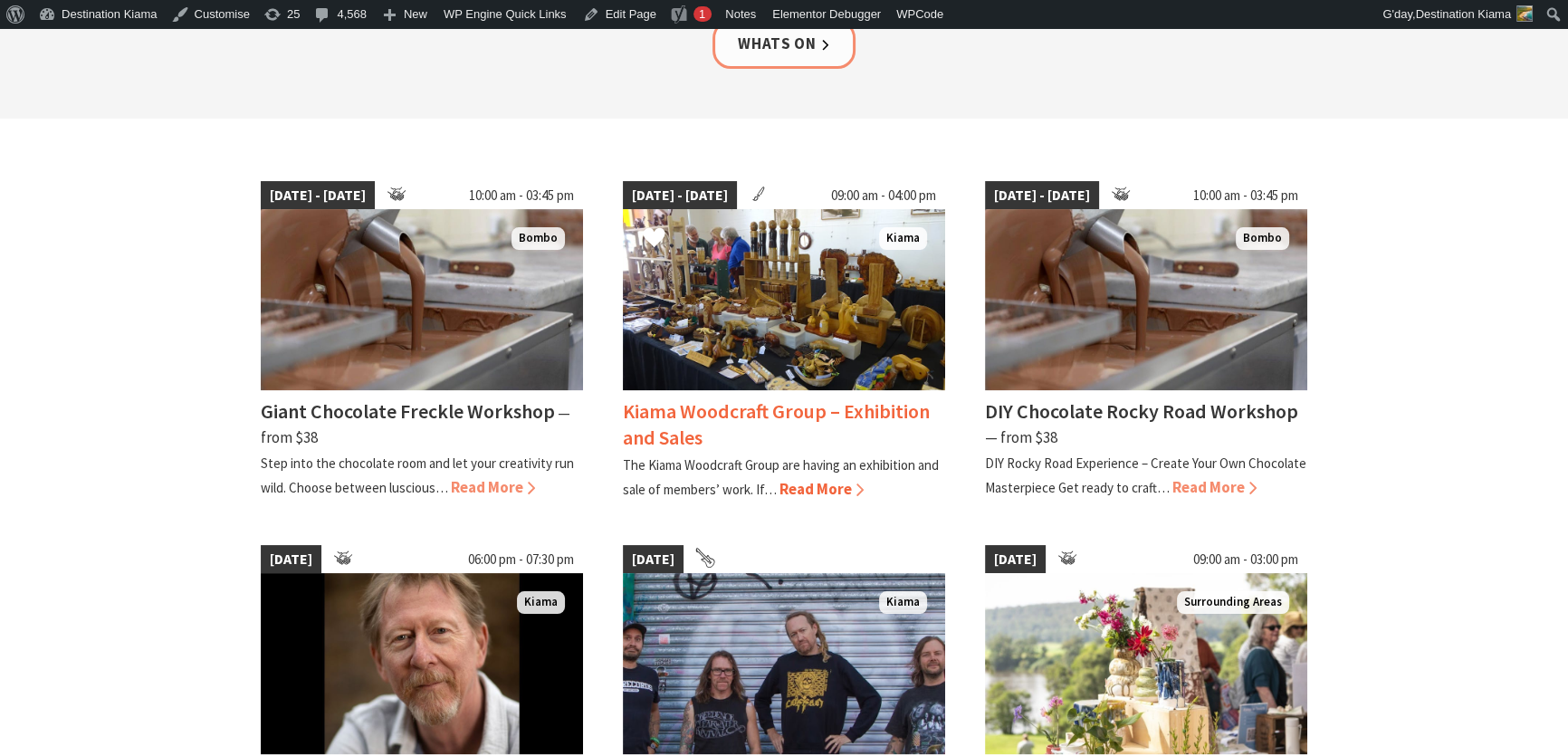
click at [812, 340] on img at bounding box center [784, 299] width 323 height 181
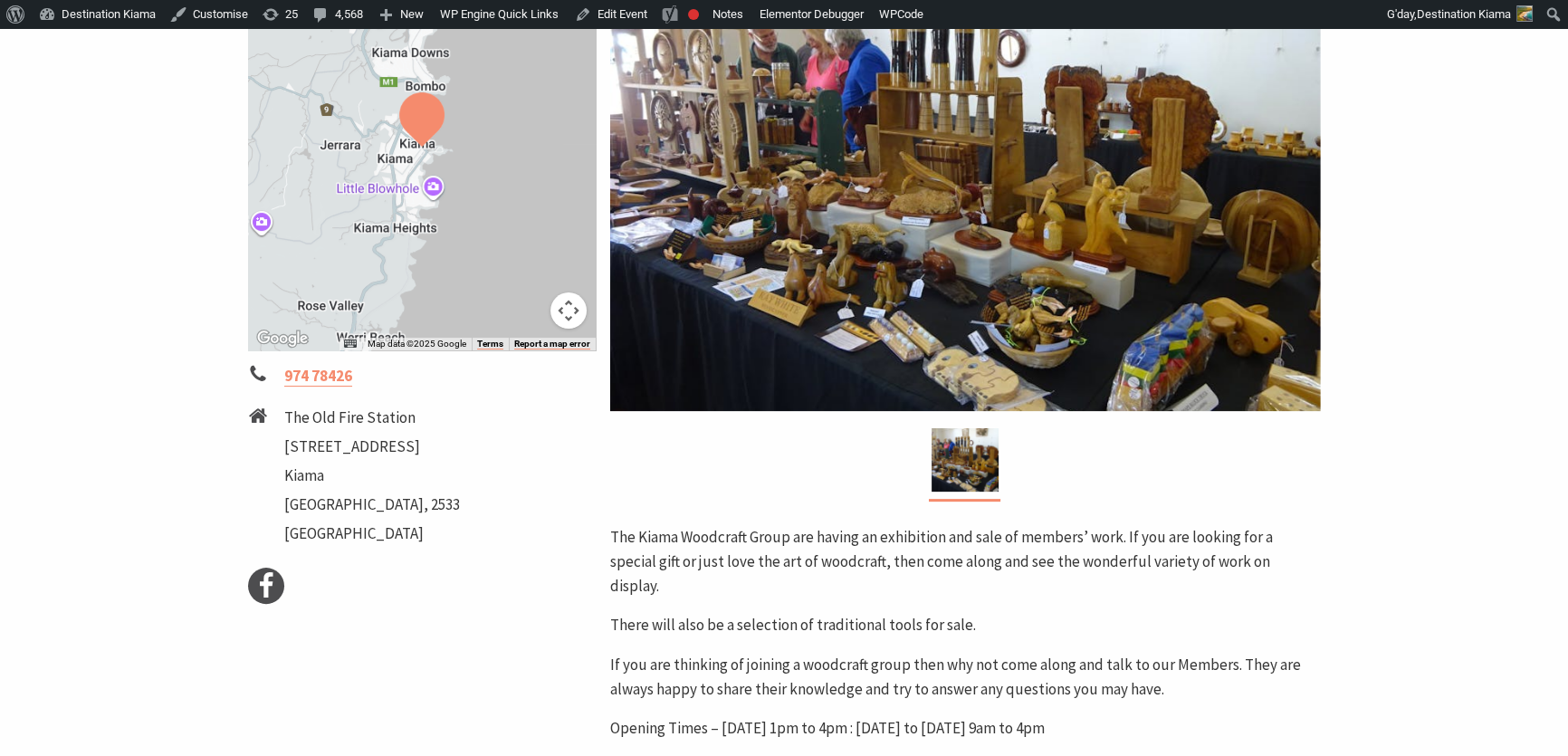
scroll to position [411, 0]
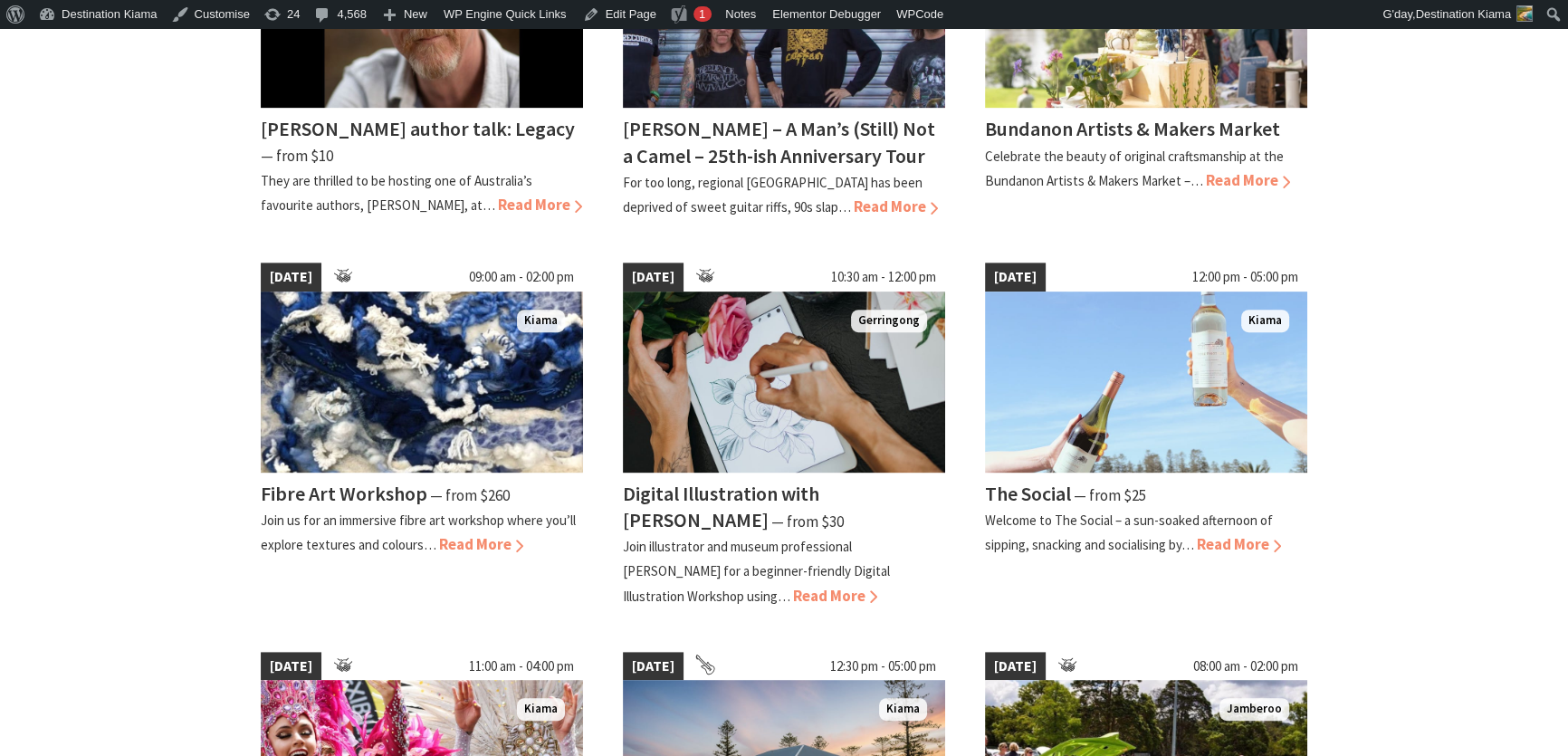
scroll to position [1151, 0]
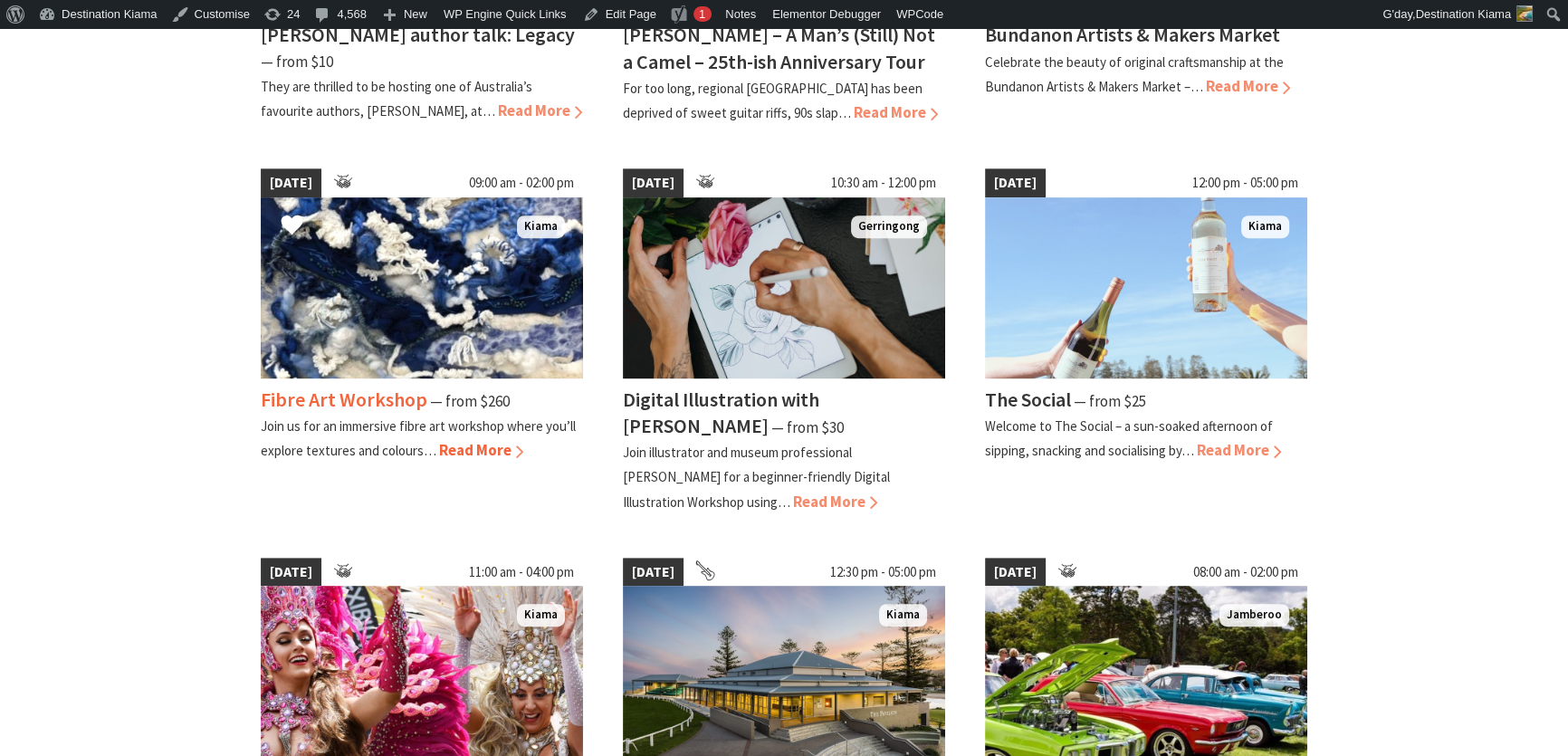
click at [350, 389] on h4 "Fibre Art Workshop" at bounding box center [344, 399] width 167 height 25
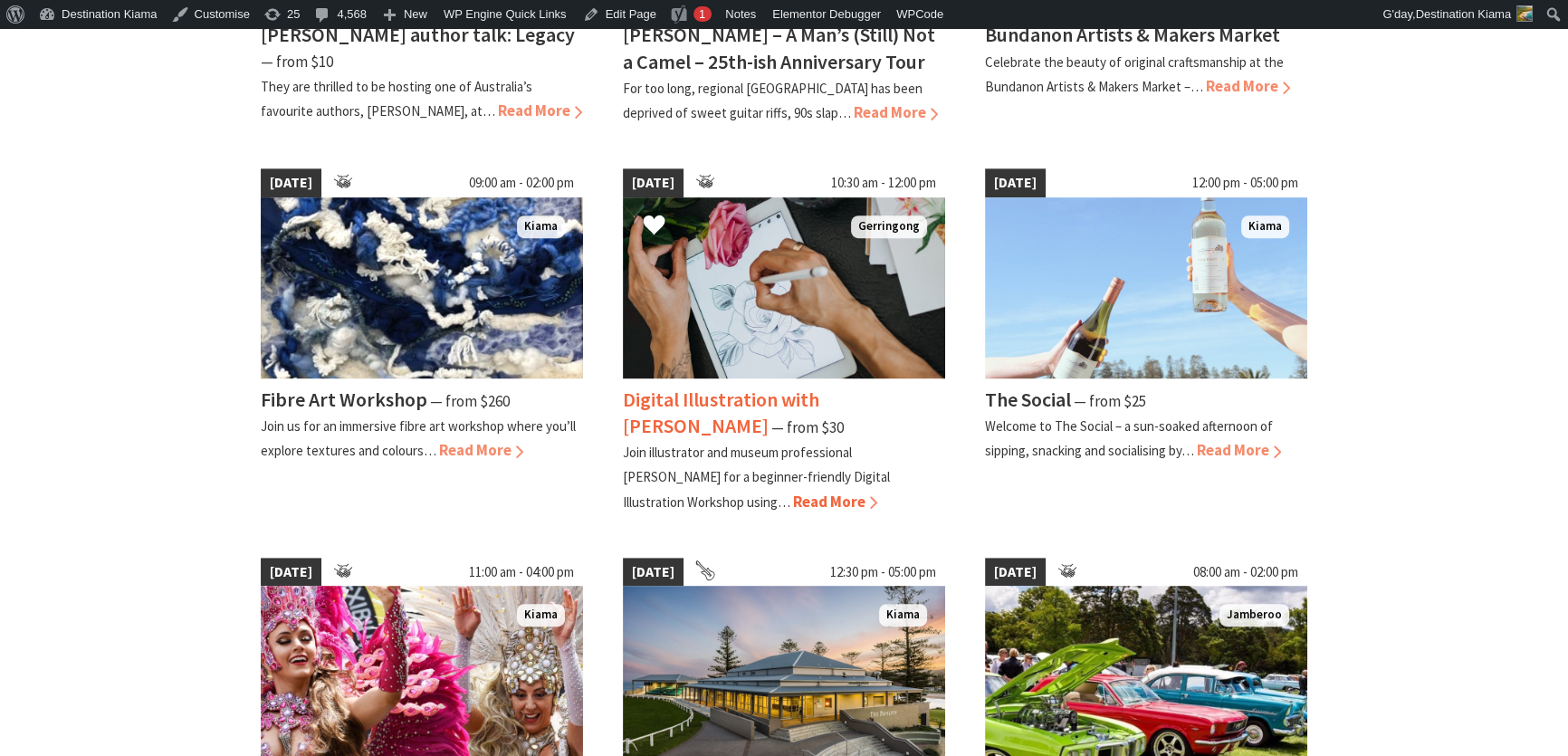
scroll to position [1151, 0]
click at [1232, 440] on span "Read More" at bounding box center [1240, 449] width 84 height 20
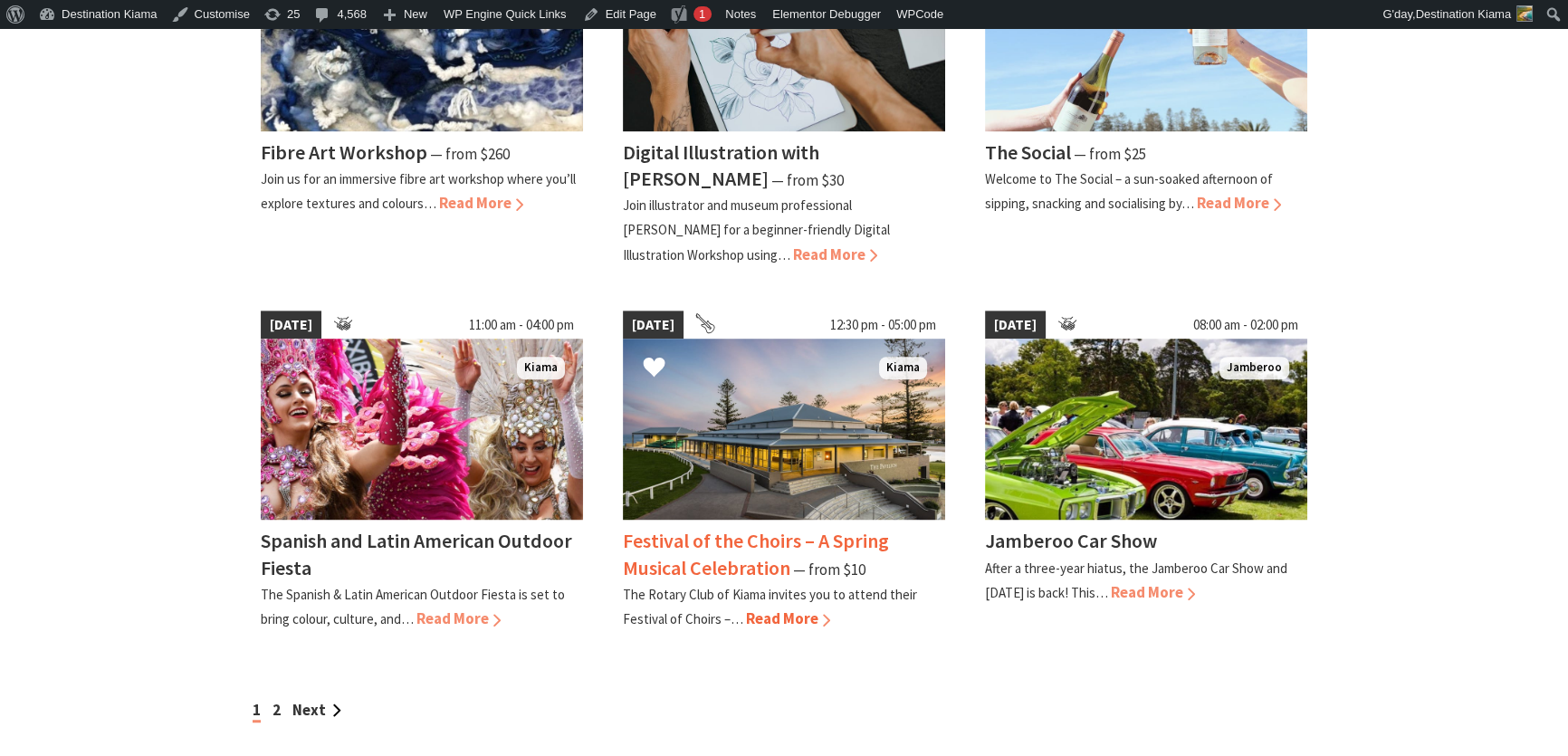
scroll to position [1481, 0]
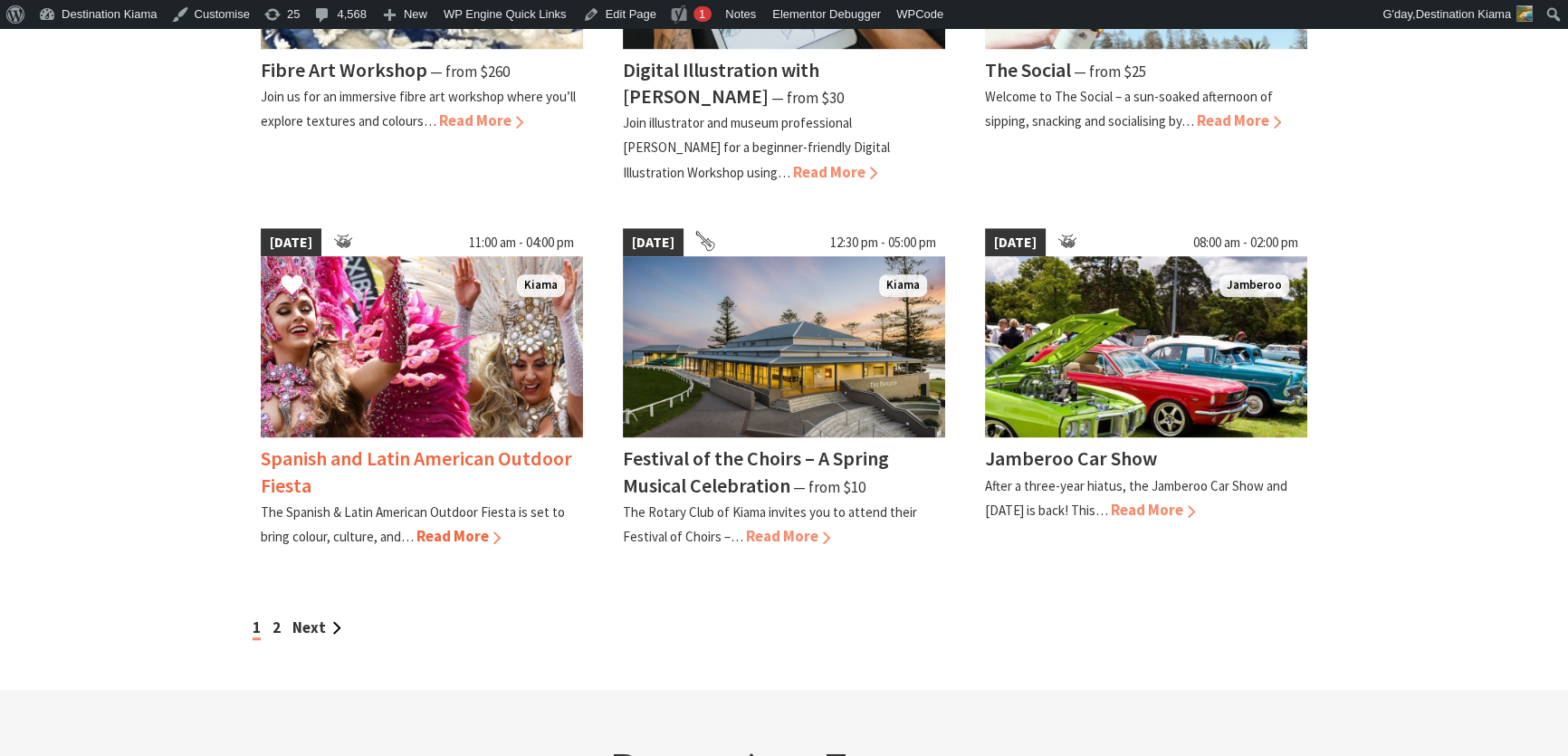
click at [468, 534] on span "Read More" at bounding box center [459, 536] width 84 height 20
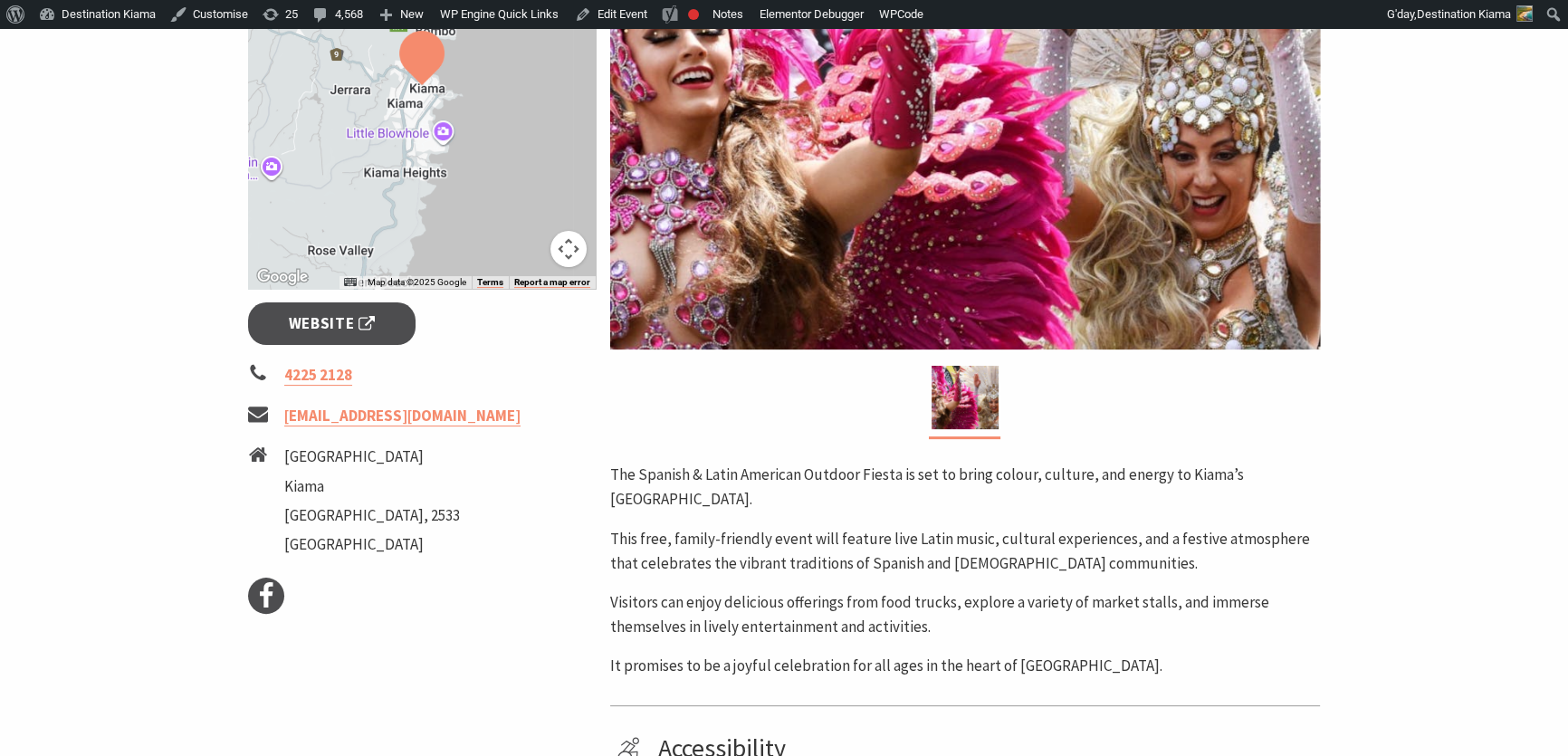
scroll to position [493, 0]
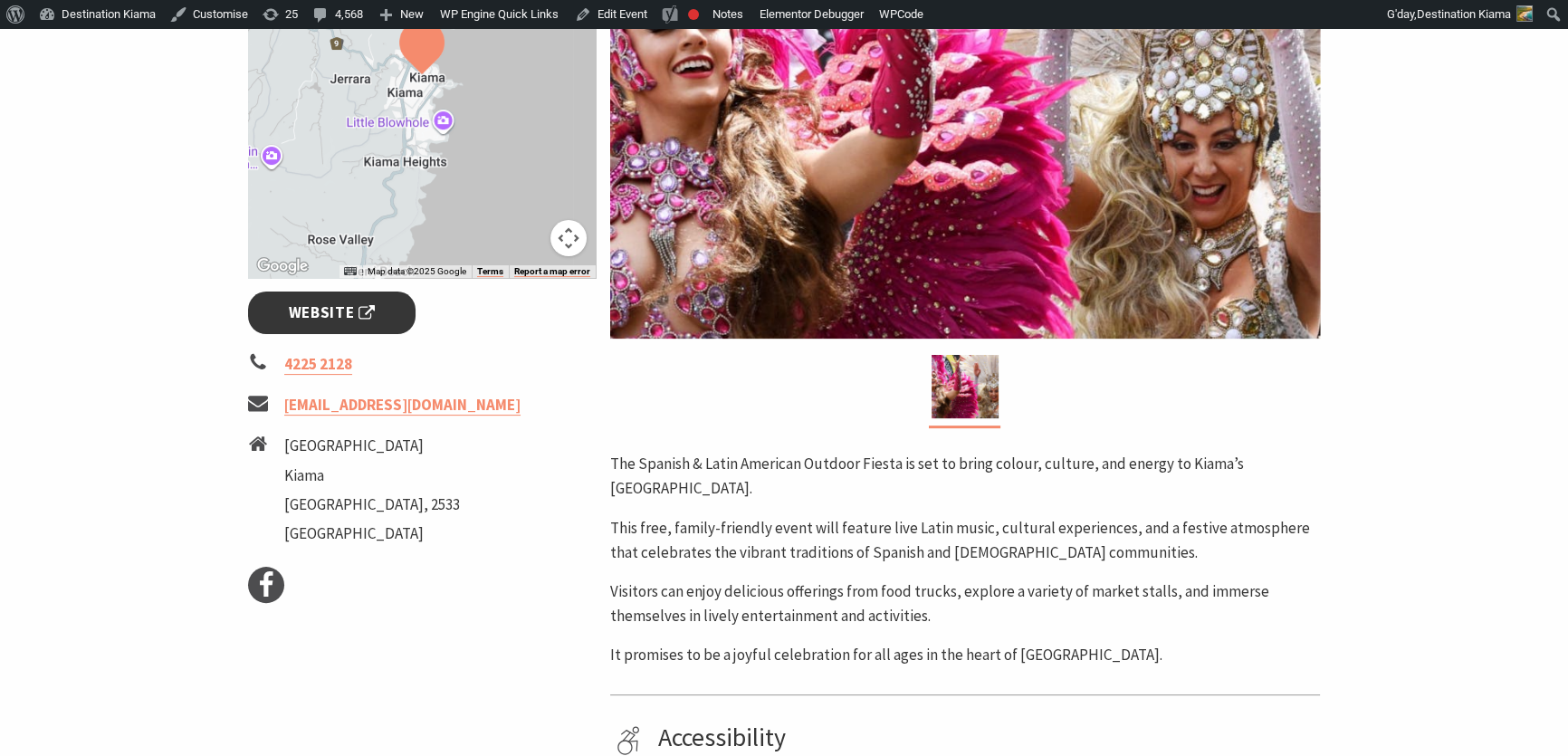
click at [320, 308] on span "Website" at bounding box center [332, 312] width 87 height 24
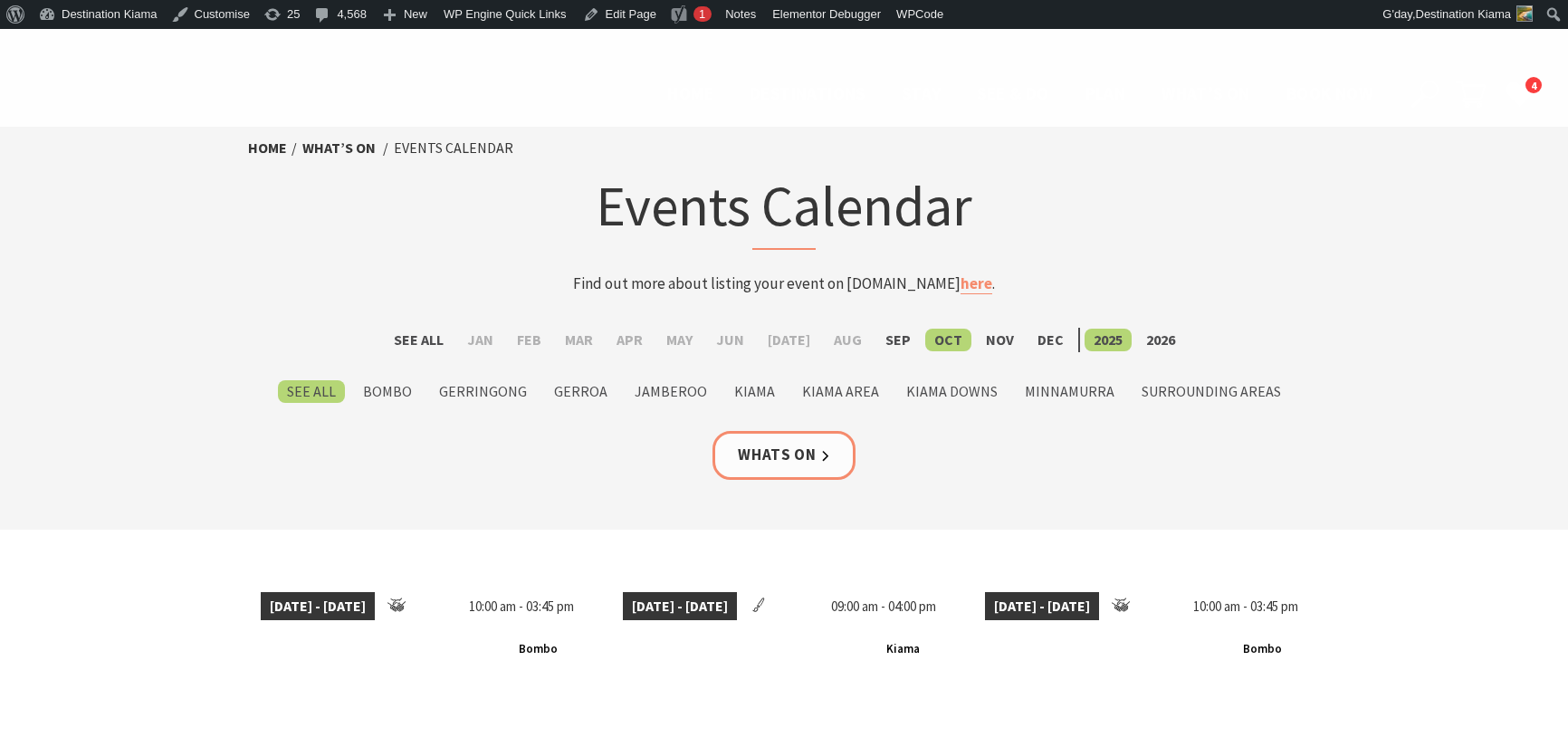
scroll to position [1481, 0]
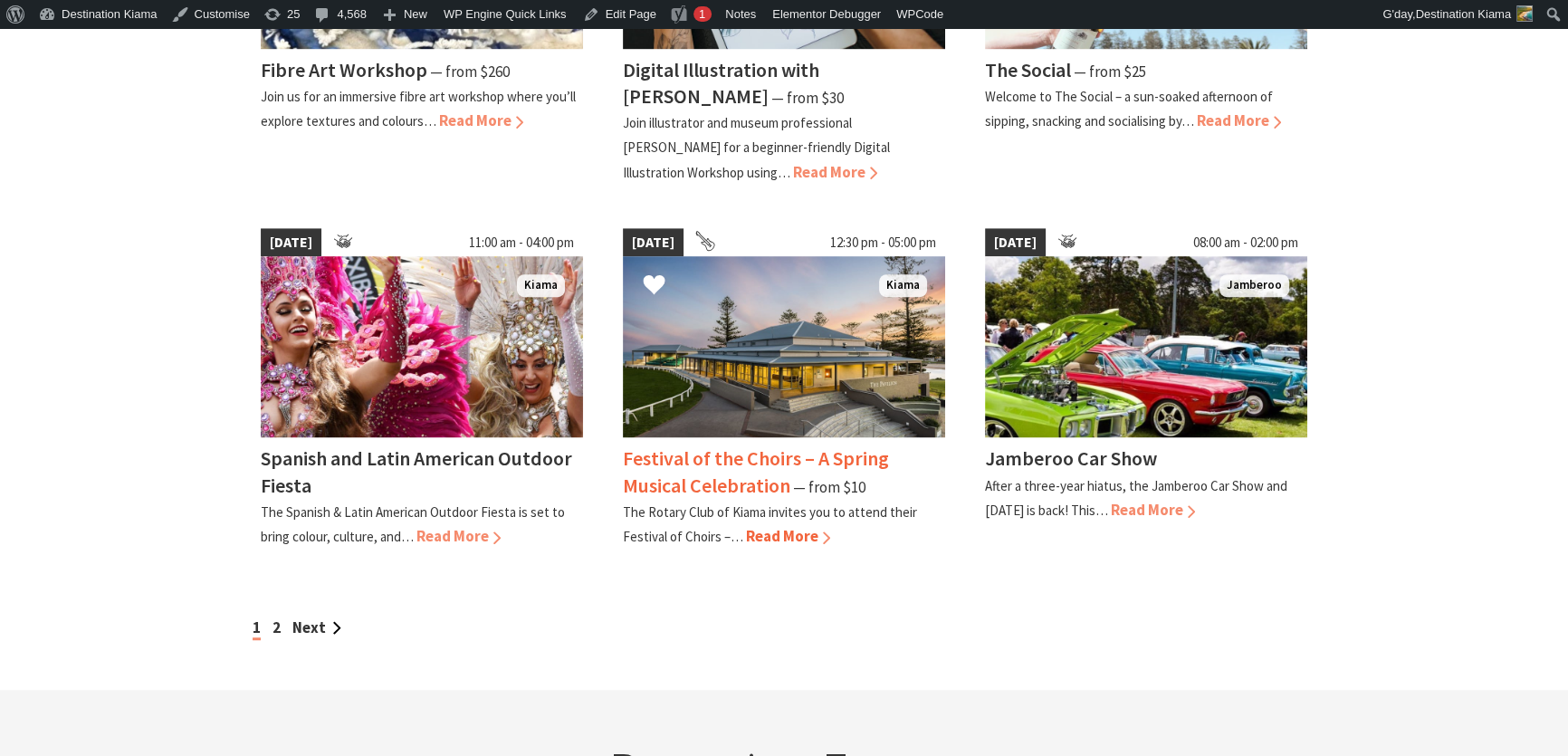
click at [791, 534] on span "Read More" at bounding box center [788, 536] width 84 height 20
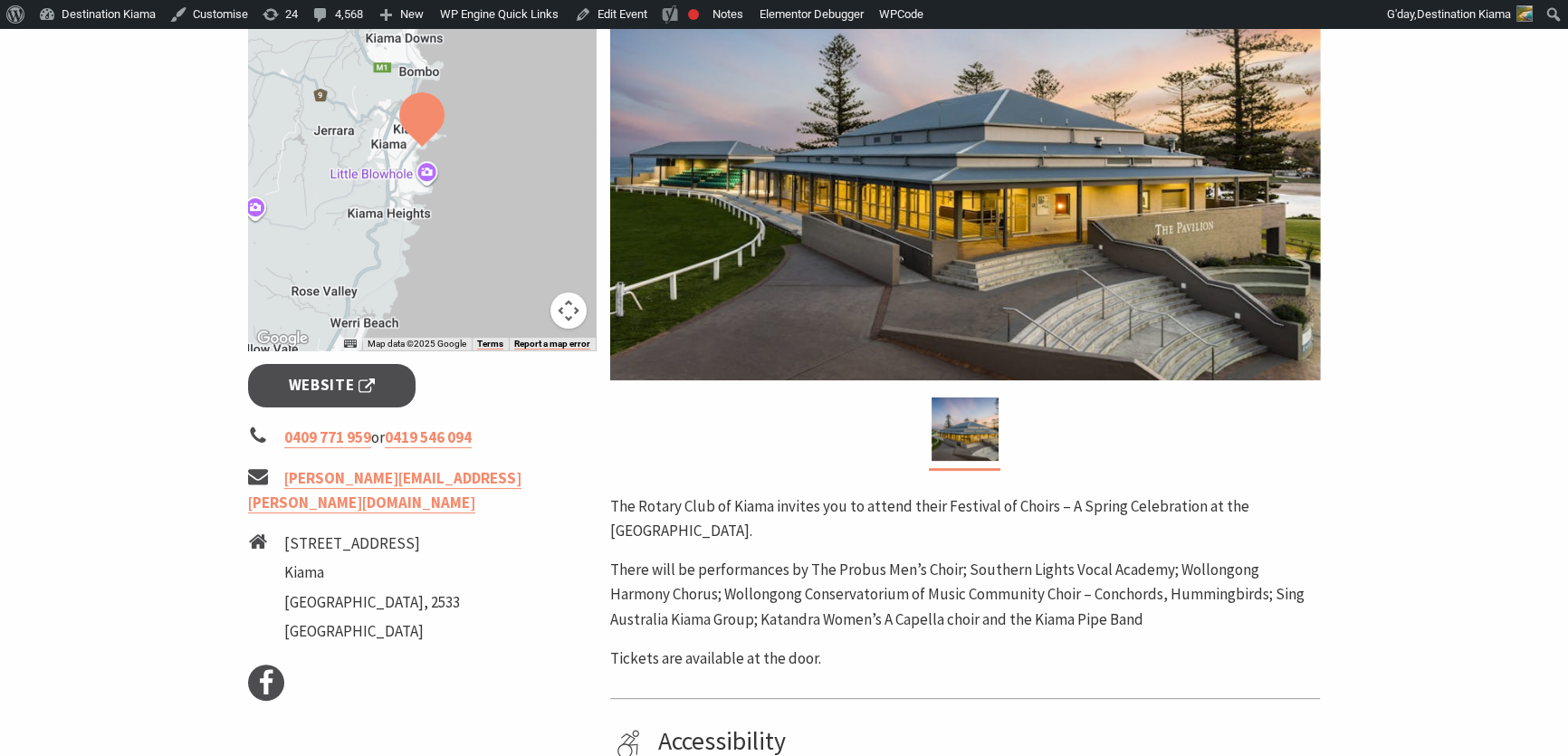
scroll to position [328, 0]
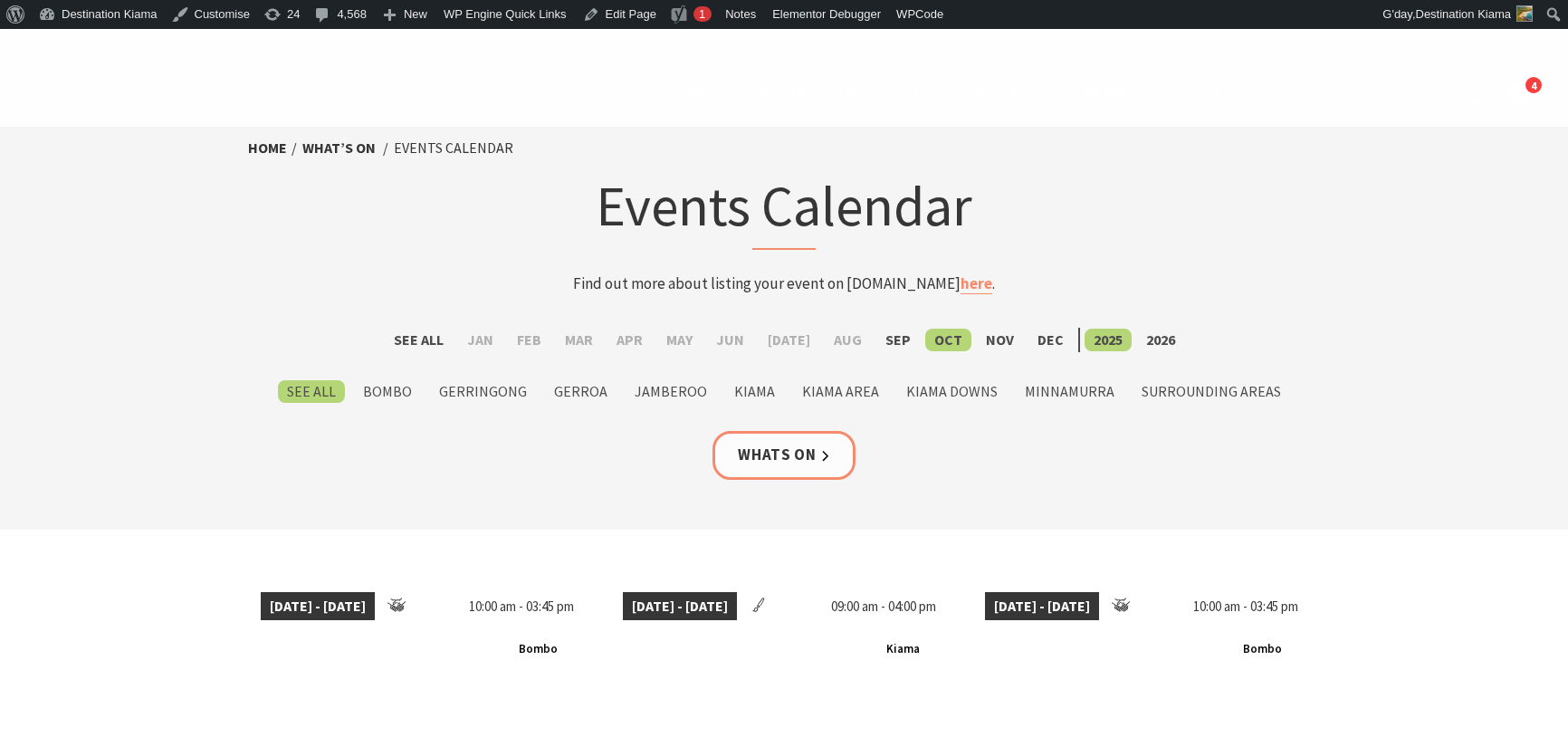
scroll to position [1481, 0]
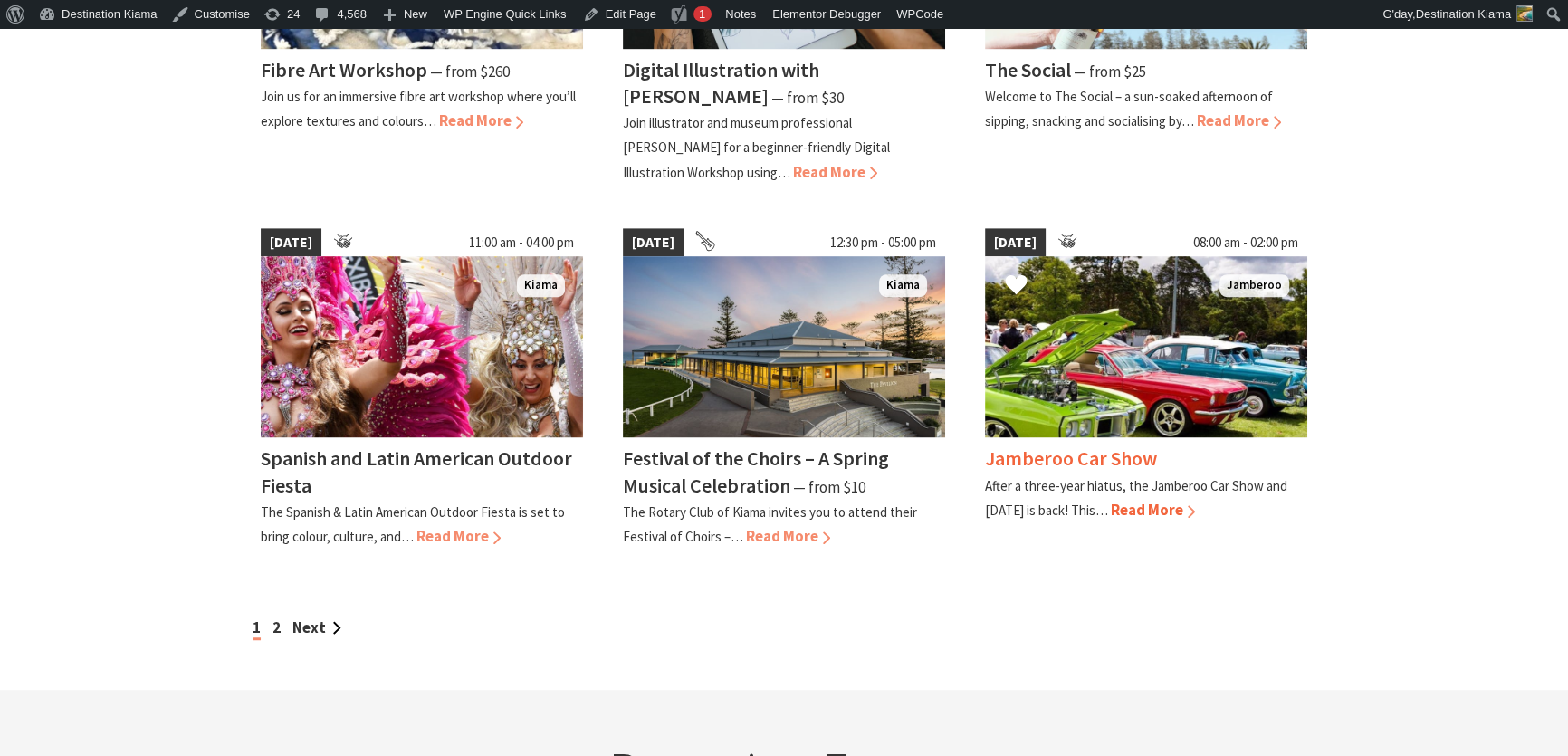
click at [1165, 500] on span "Read More" at bounding box center [1153, 509] width 84 height 20
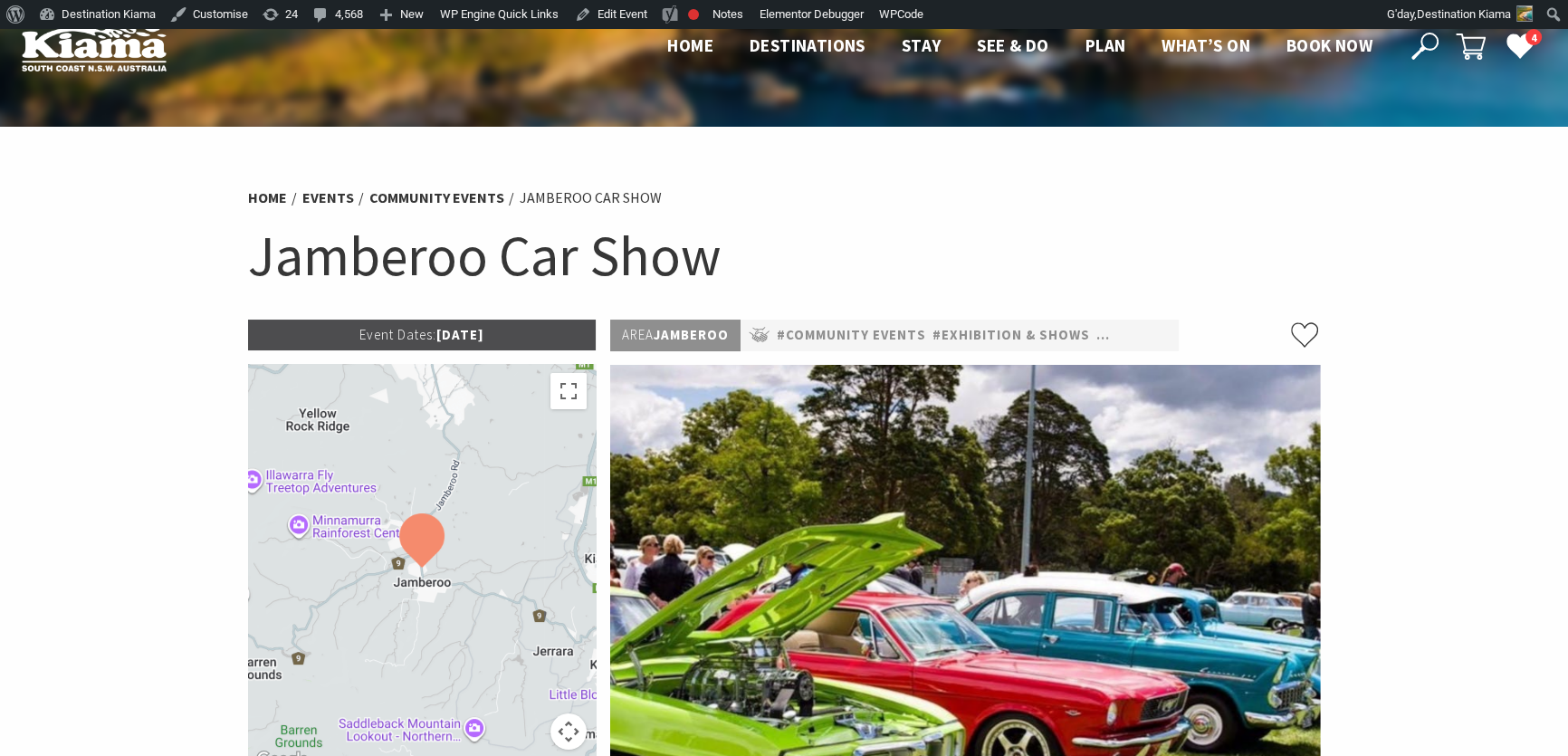
click at [1254, 193] on ul "Home Events Community Events Jamberoo Car Show" at bounding box center [784, 198] width 1073 height 24
drag, startPoint x: 1207, startPoint y: 249, endPoint x: 1182, endPoint y: 259, distance: 26.9
click at [1205, 249] on h1 "Jamberoo Car Show" at bounding box center [784, 256] width 1073 height 73
